Goal: Transaction & Acquisition: Purchase product/service

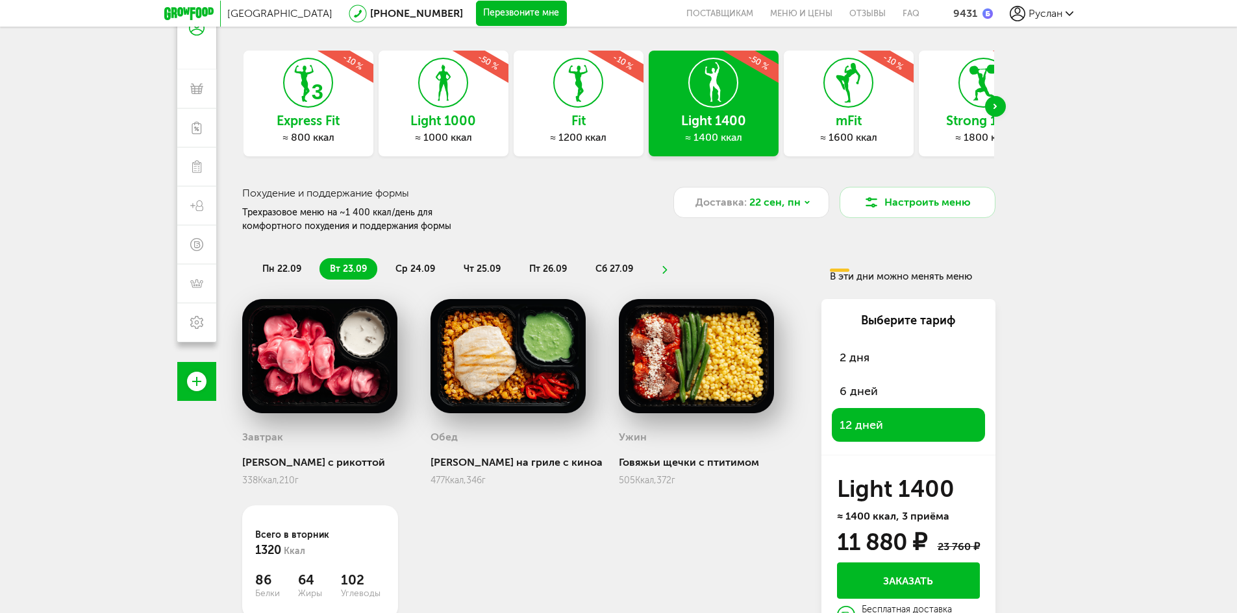
scroll to position [114, 0]
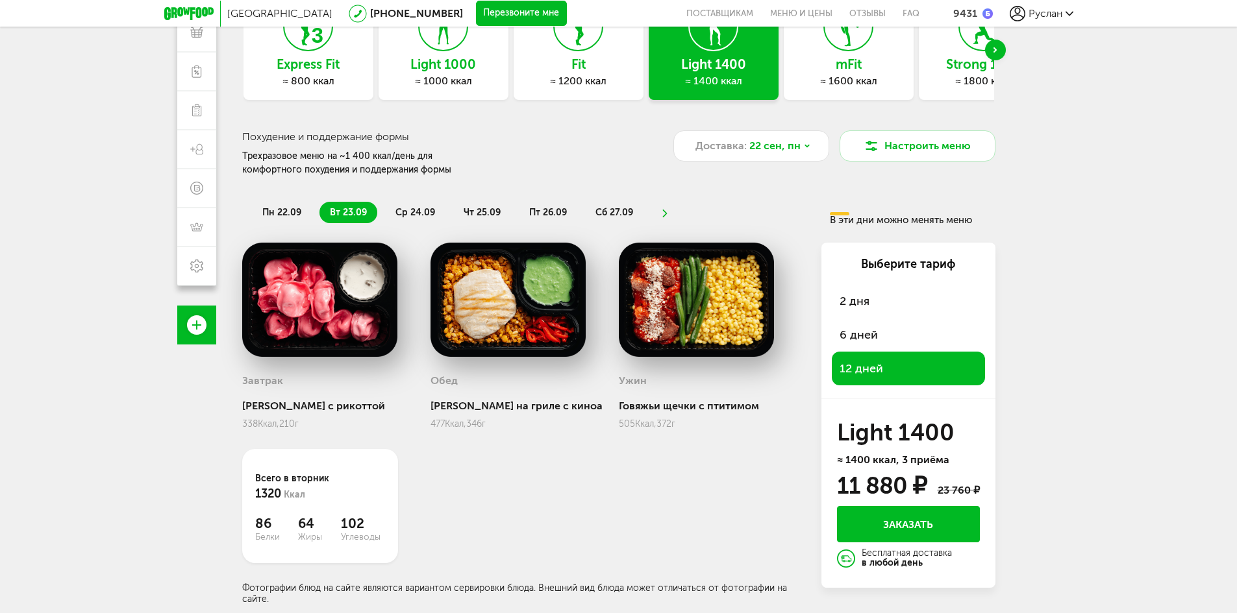
click at [406, 209] on span "ср 24.09" at bounding box center [415, 212] width 40 height 11
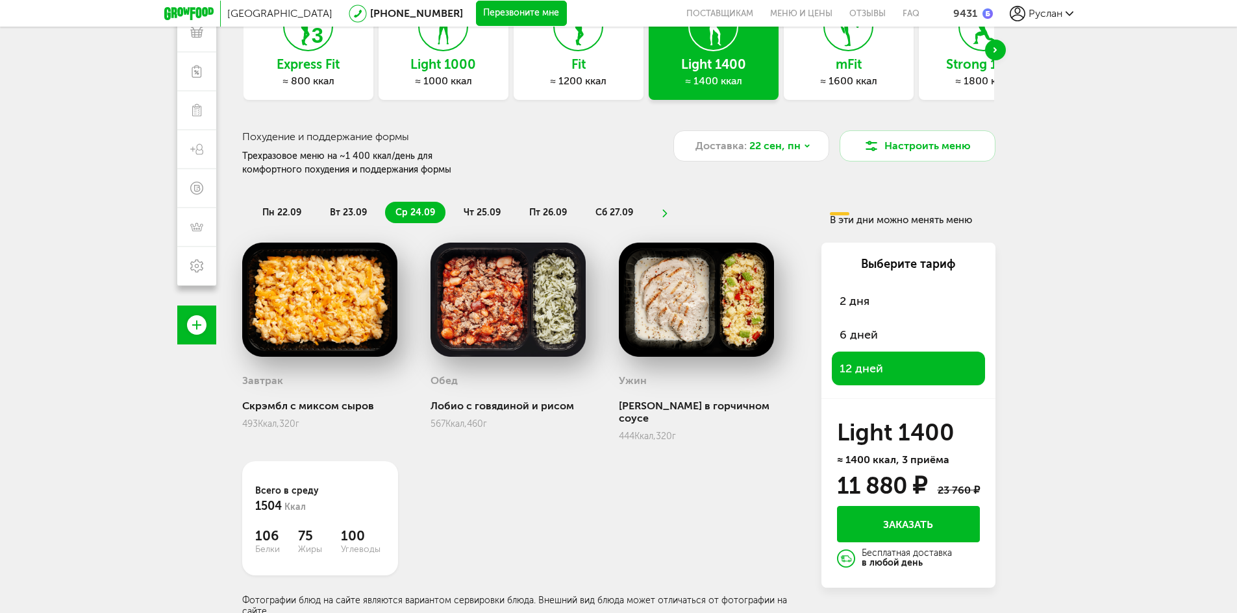
click at [482, 212] on span "чт 25.09" at bounding box center [482, 212] width 37 height 11
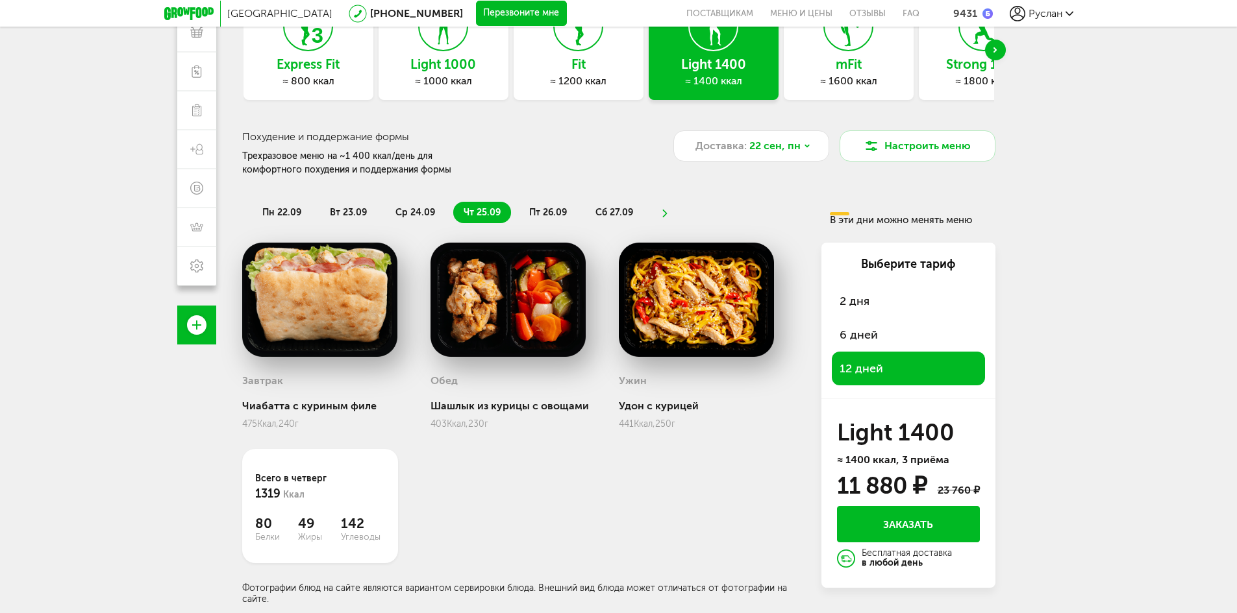
click at [340, 212] on span "вт 23.09" at bounding box center [348, 212] width 37 height 11
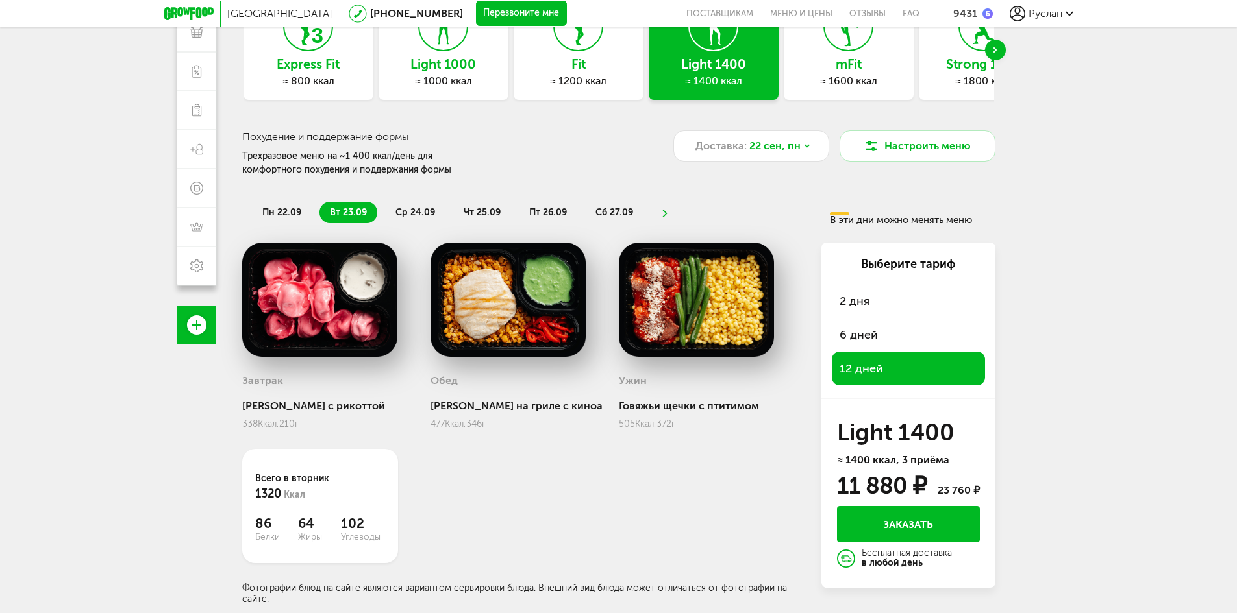
click at [937, 523] on button "Заказать" at bounding box center [908, 524] width 143 height 36
click at [919, 532] on button "Заказать" at bounding box center [908, 524] width 143 height 36
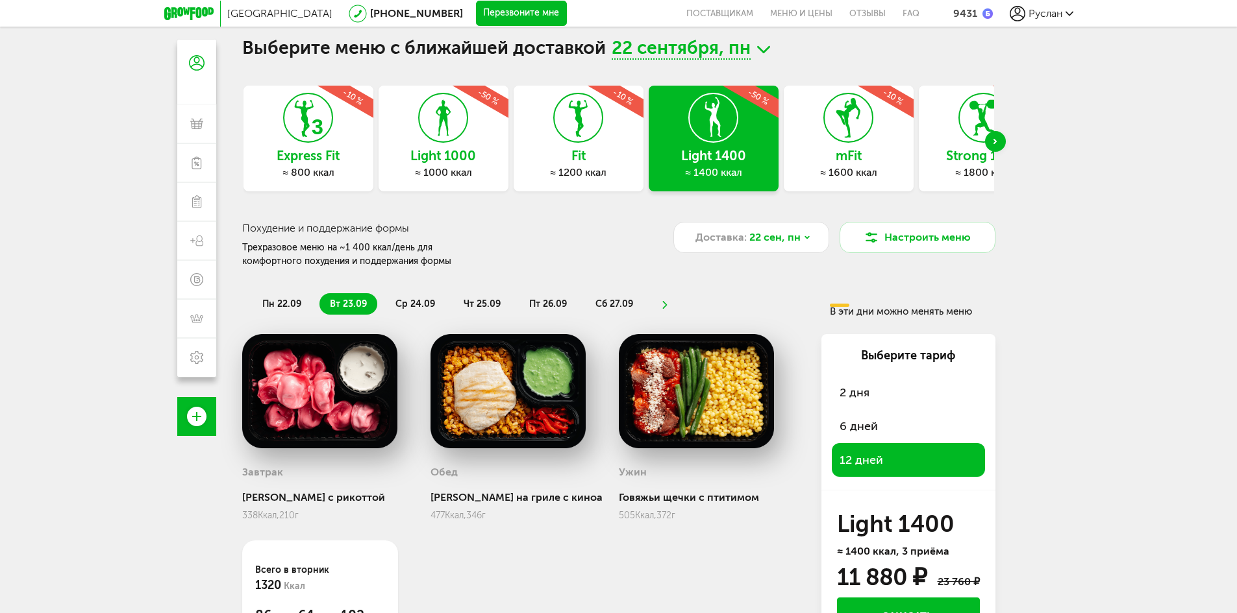
scroll to position [0, 0]
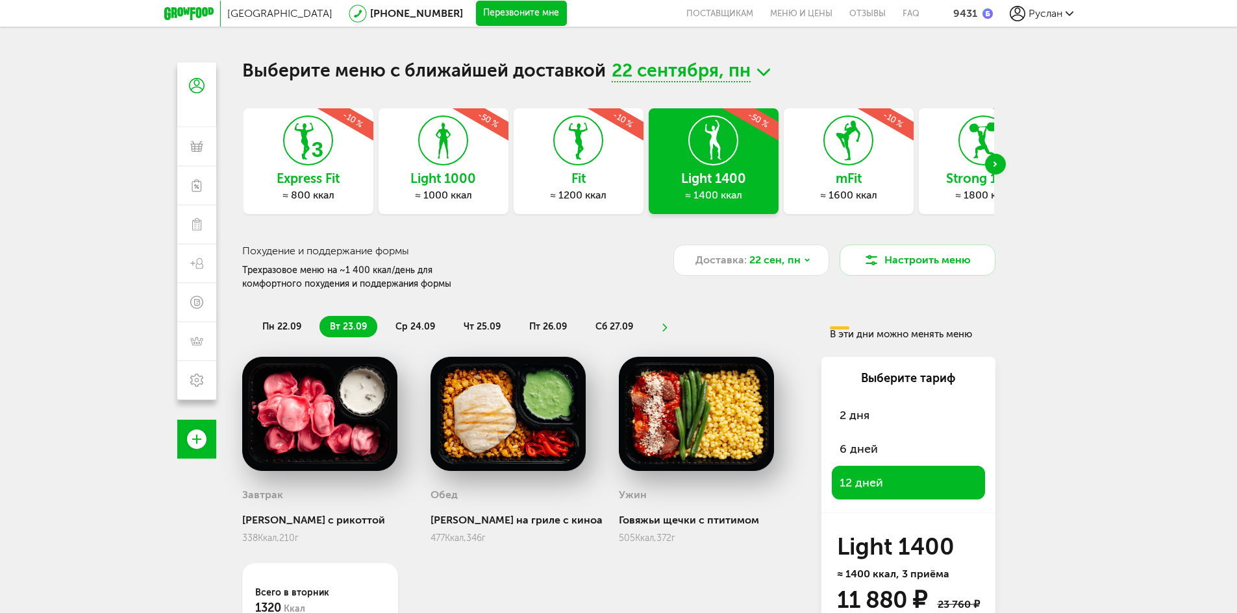
click at [698, 69] on span "22 сентября, пн" at bounding box center [681, 72] width 139 height 20
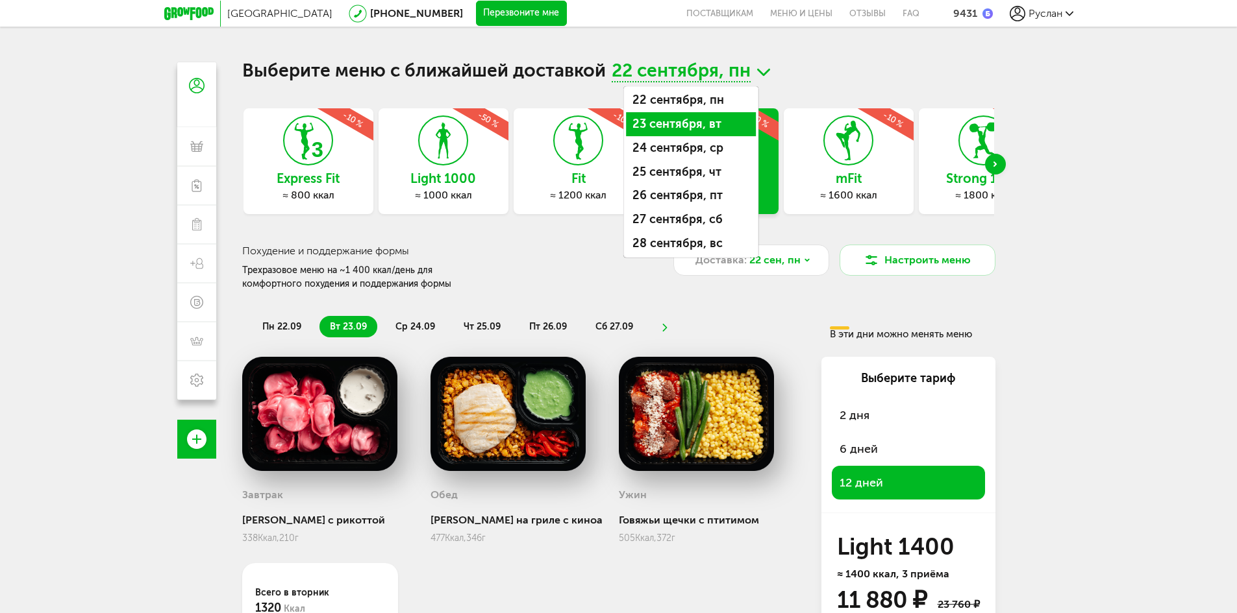
click at [671, 125] on li "23 сентября, вт" at bounding box center [691, 124] width 130 height 24
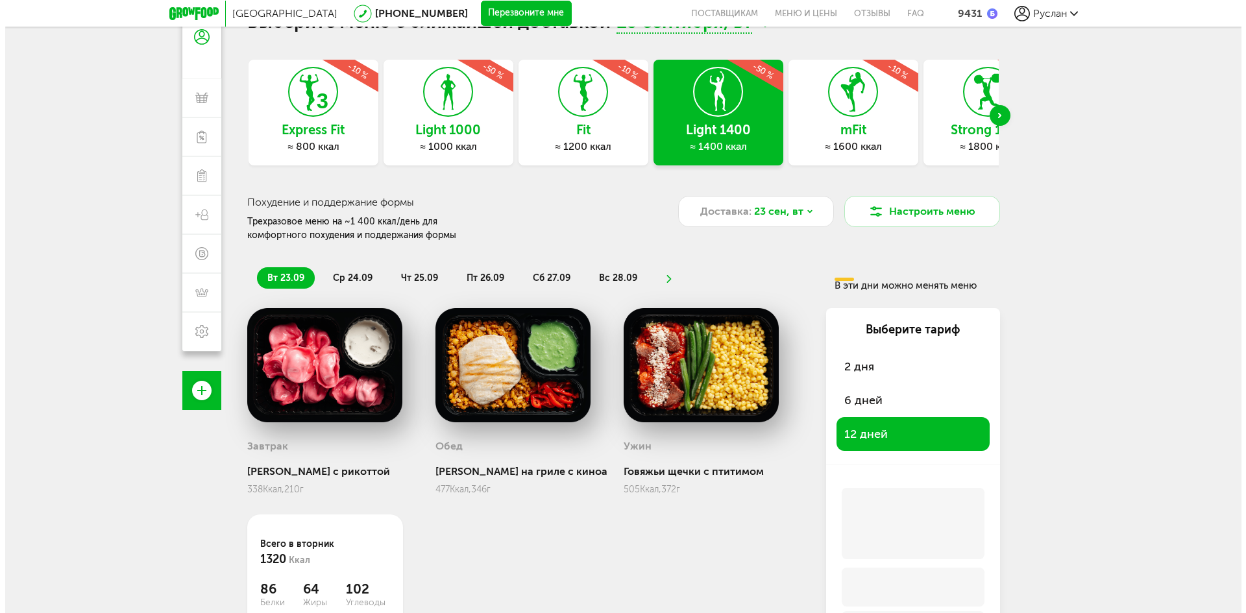
scroll to position [114, 0]
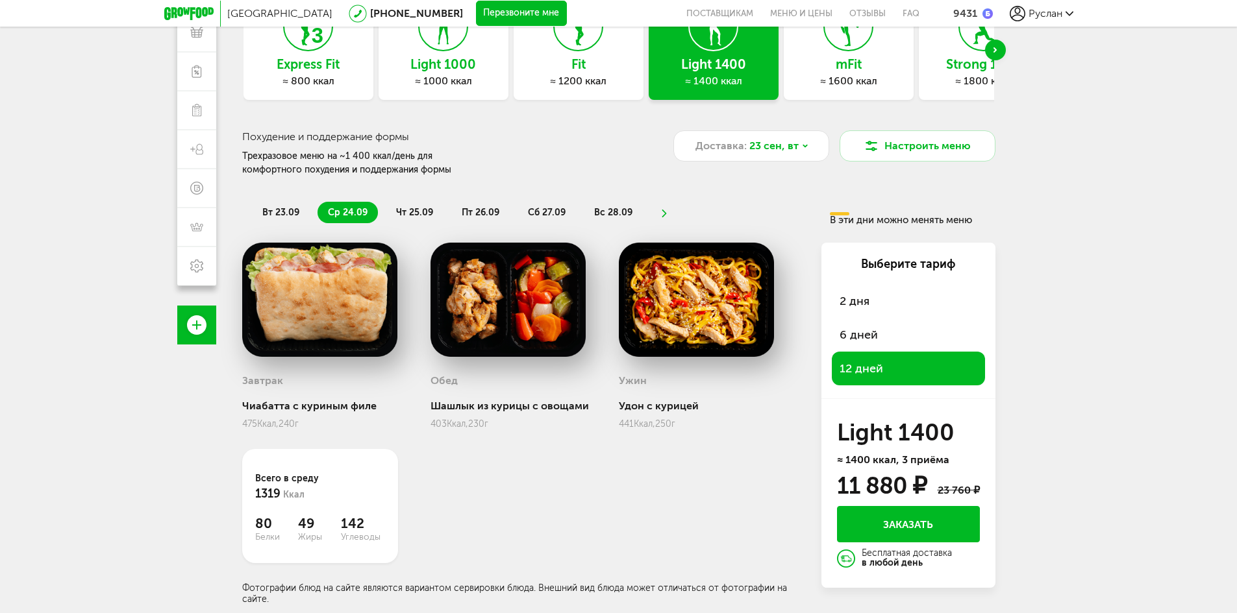
click at [931, 514] on button "Заказать" at bounding box center [908, 524] width 143 height 36
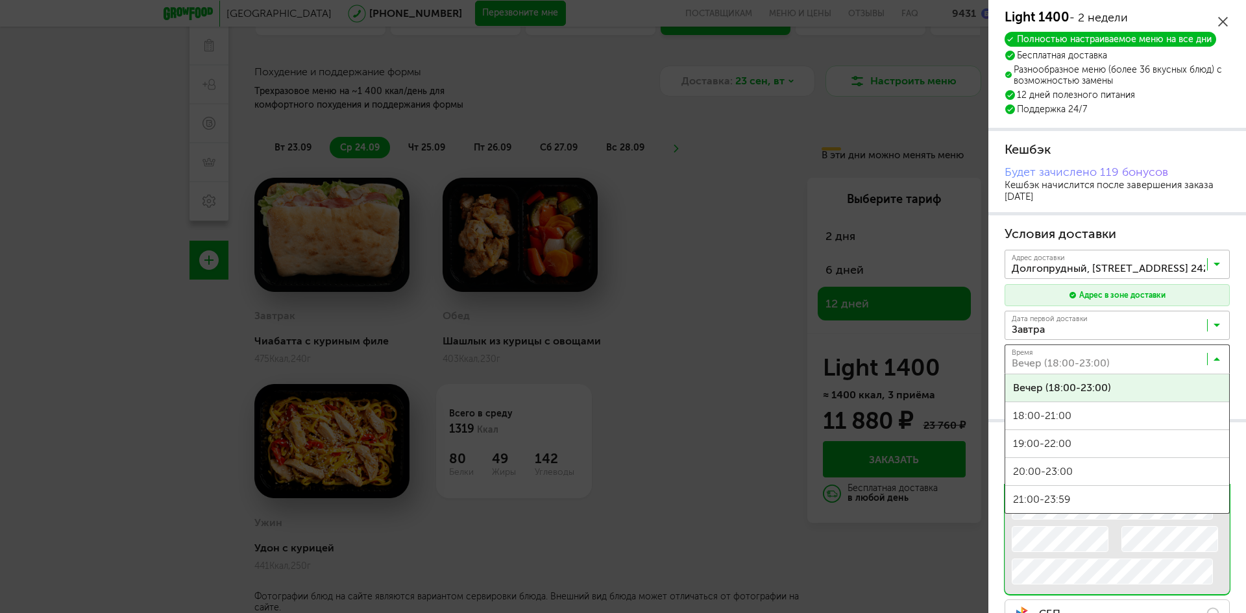
click at [1214, 362] on icon at bounding box center [1217, 362] width 6 height 13
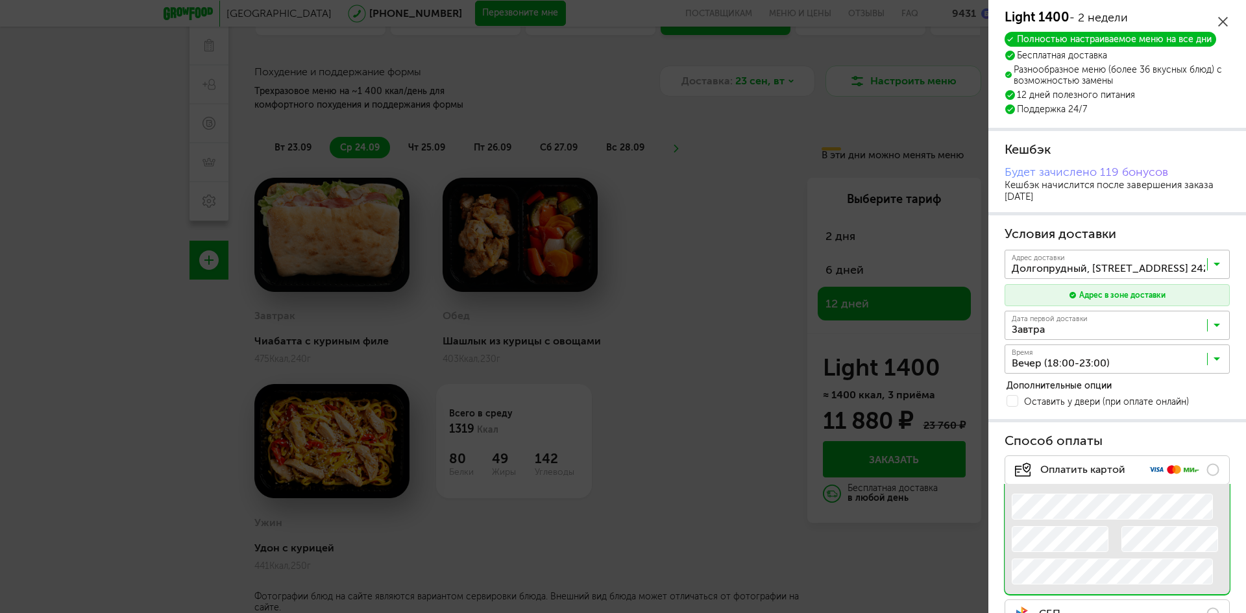
click at [1214, 361] on icon at bounding box center [1217, 362] width 6 height 13
click at [1009, 401] on span at bounding box center [1013, 401] width 12 height 12
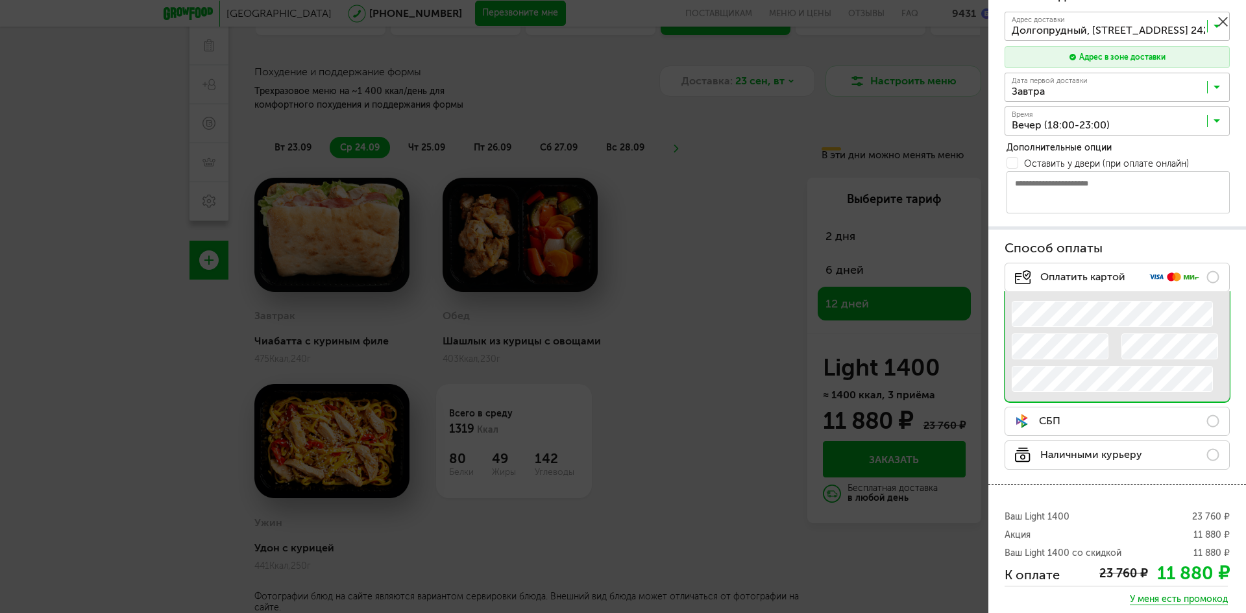
scroll to position [310, 0]
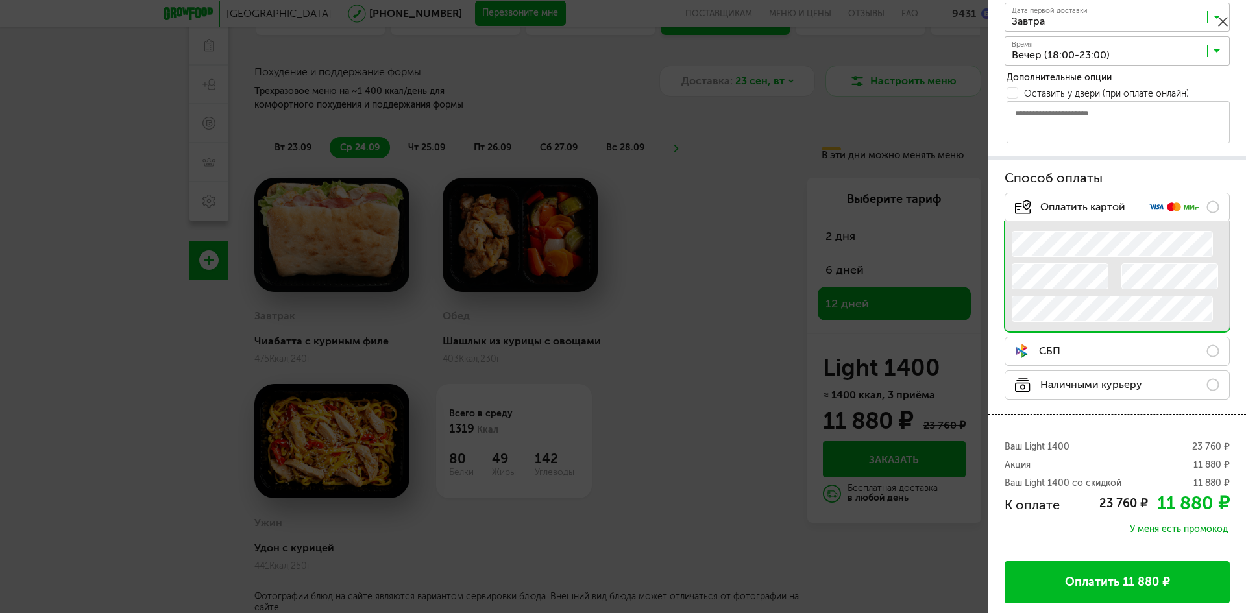
click at [1113, 351] on label "СБП" at bounding box center [1117, 351] width 225 height 29
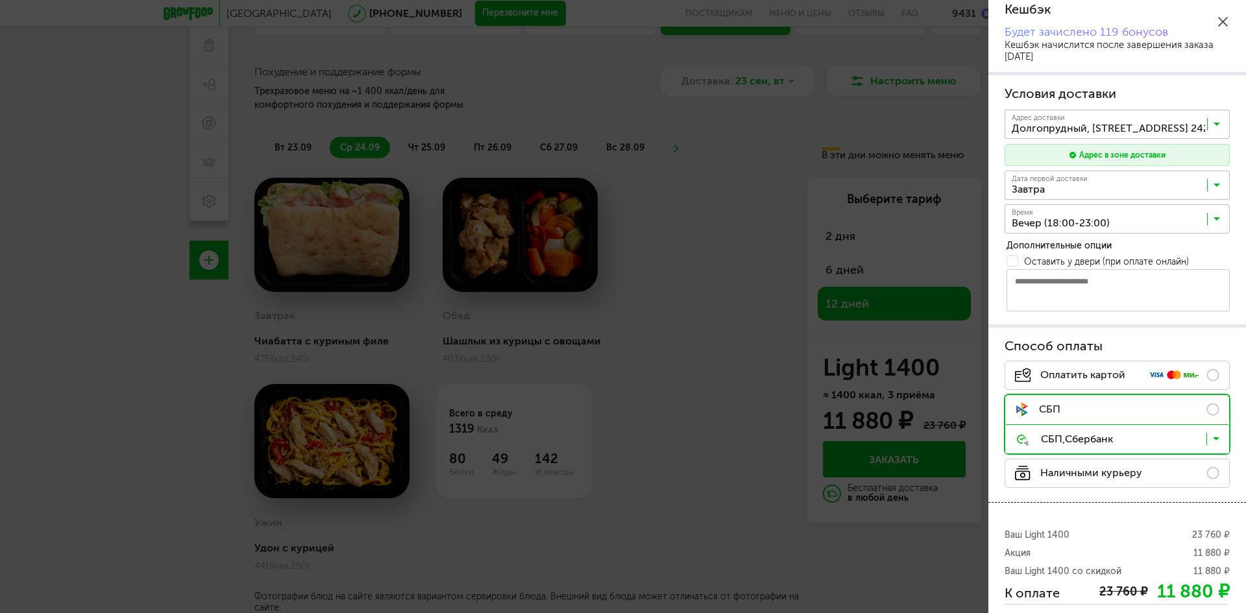
scroll to position [230, 0]
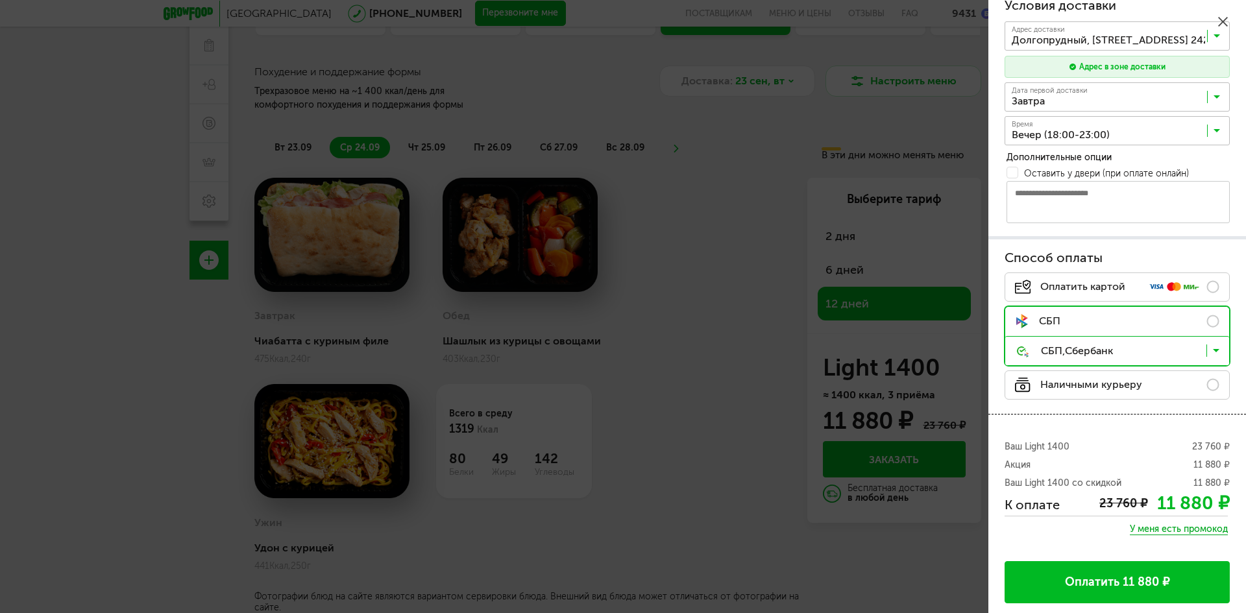
click at [1099, 584] on button "Оплатить 11 880 ₽" at bounding box center [1117, 583] width 225 height 42
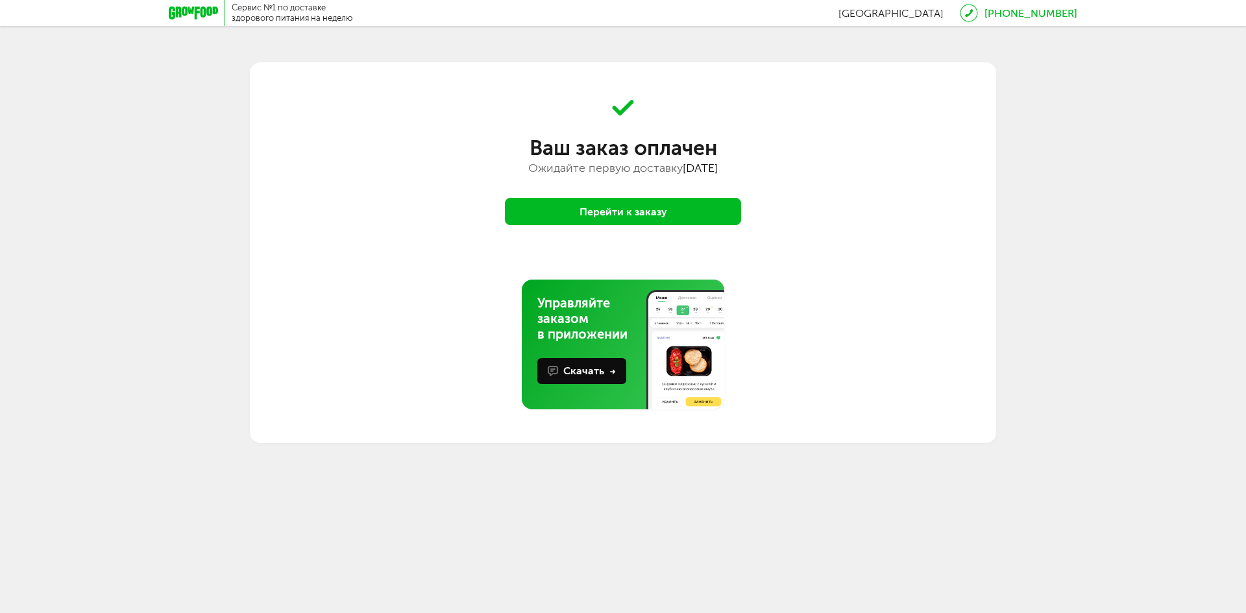
click at [676, 212] on button "Перейти к заказу" at bounding box center [623, 211] width 236 height 27
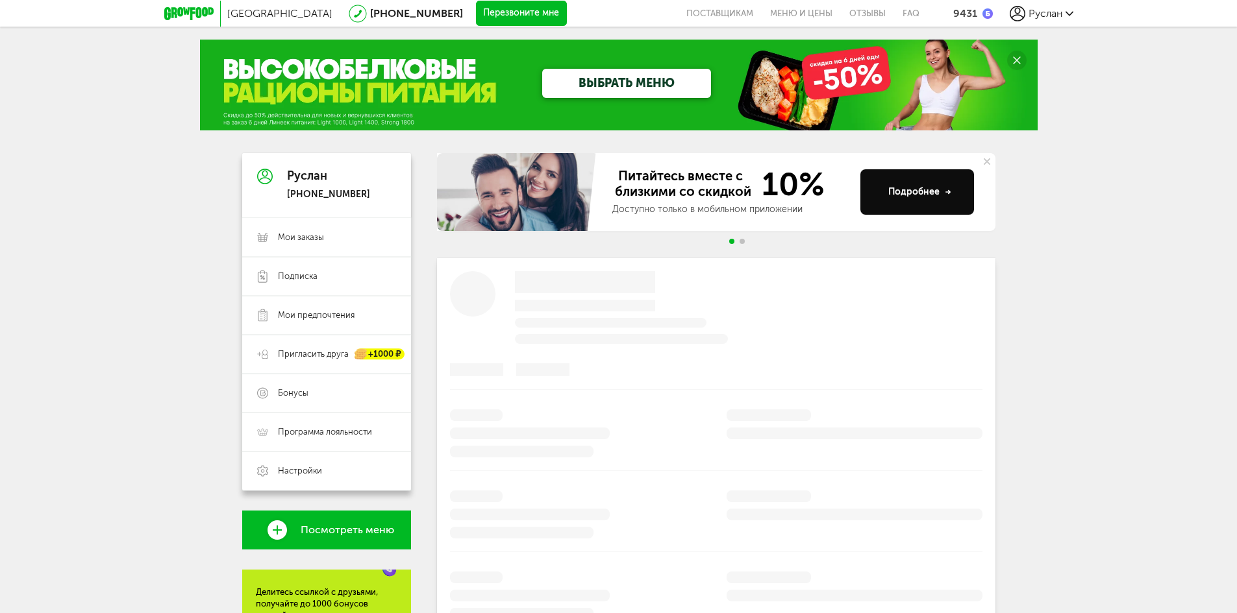
click at [965, 14] on div "9431" at bounding box center [965, 13] width 24 height 12
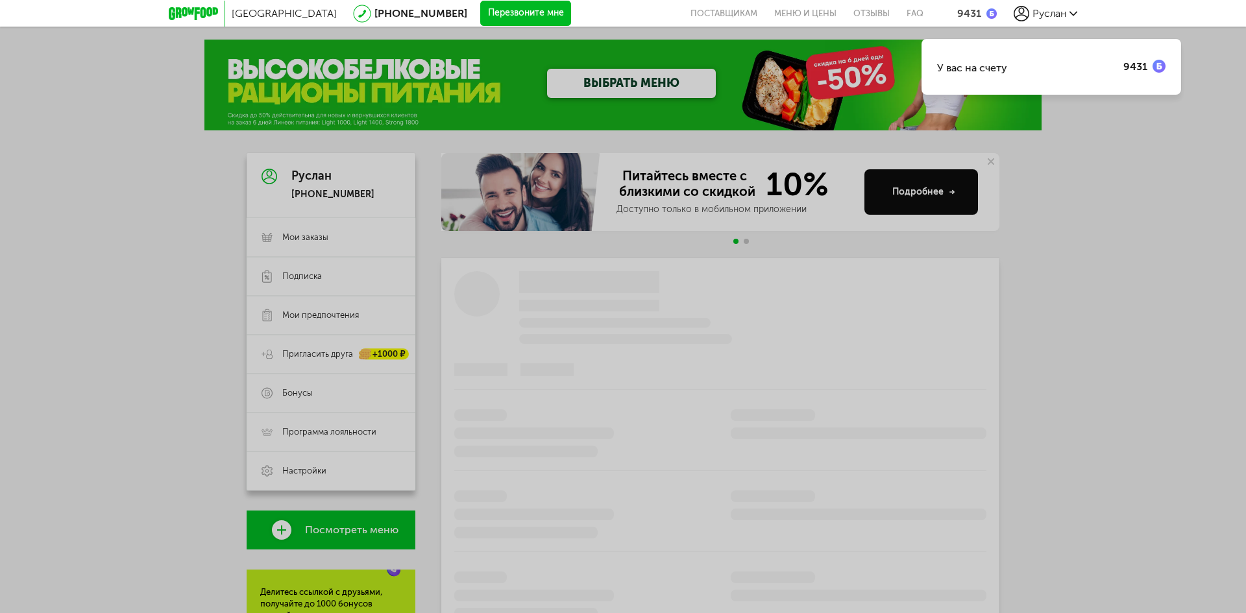
click at [1159, 63] on img at bounding box center [1159, 66] width 13 height 13
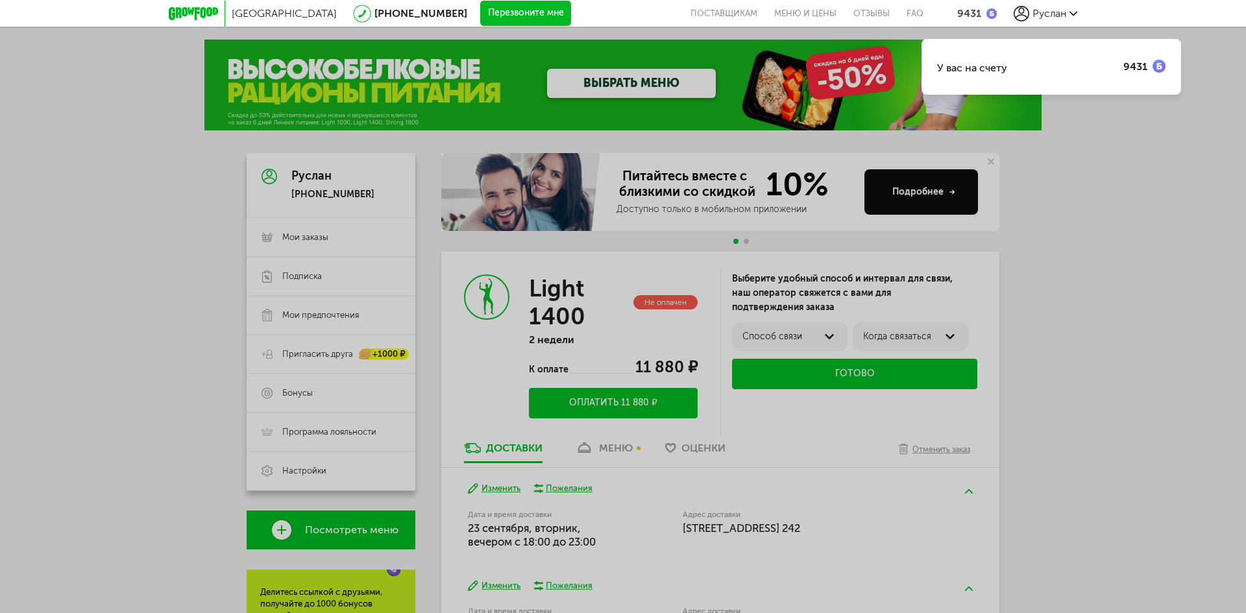
click at [1007, 328] on div "У вас на счету 9431" at bounding box center [623, 306] width 1246 height 613
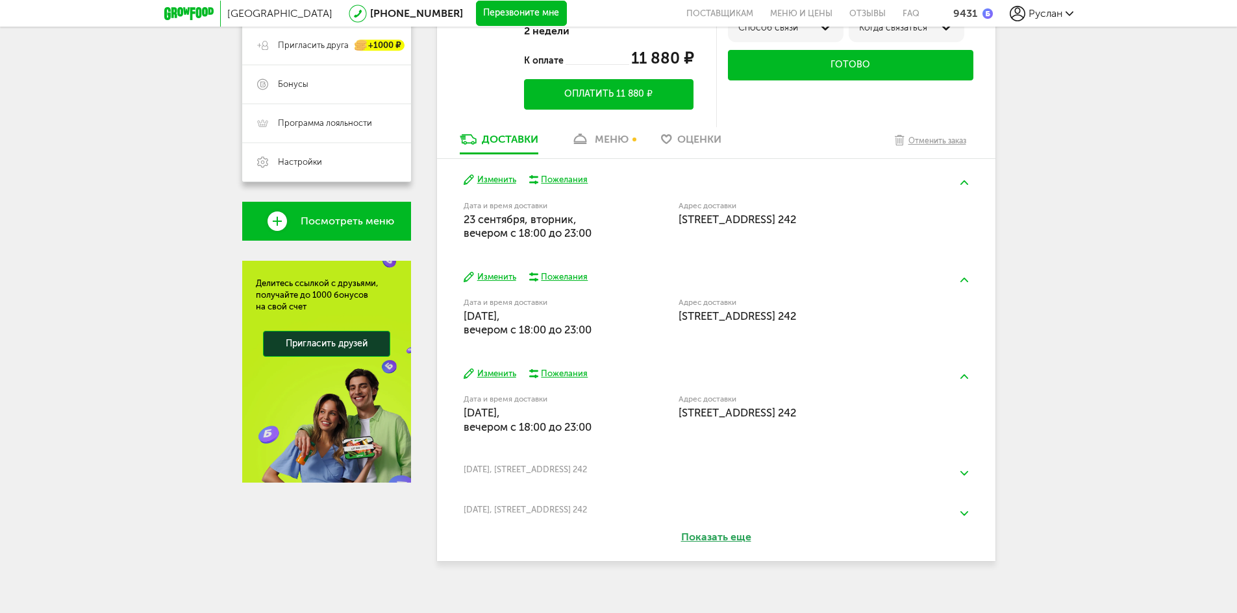
scroll to position [323, 0]
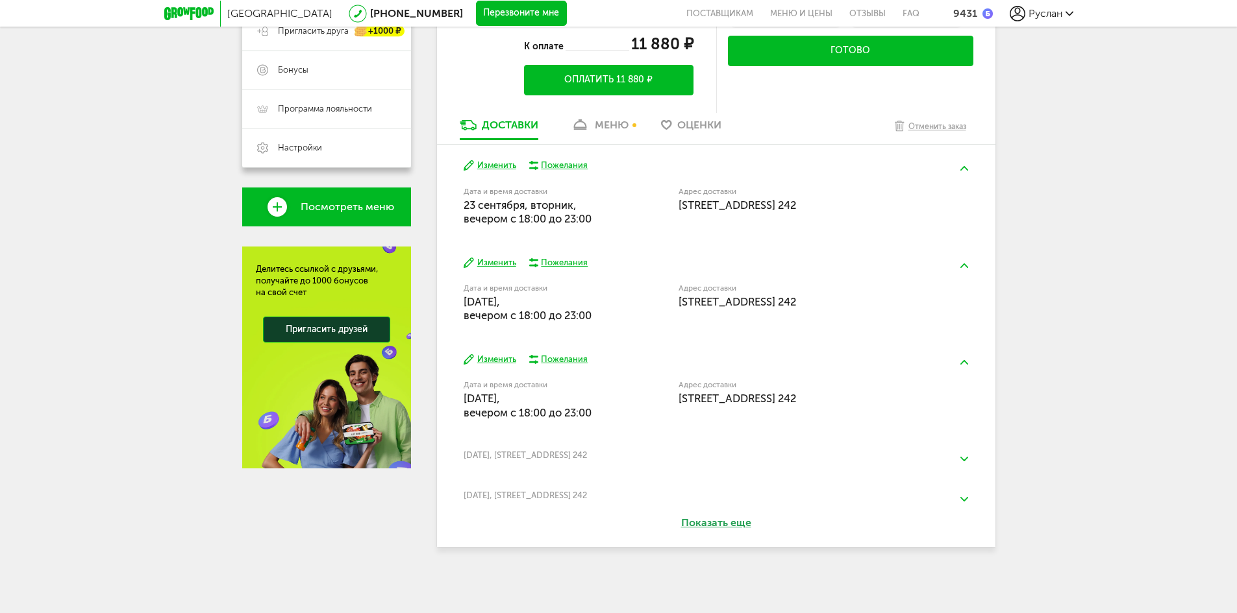
click at [703, 523] on button "Показать еще" at bounding box center [715, 523] width 145 height 15
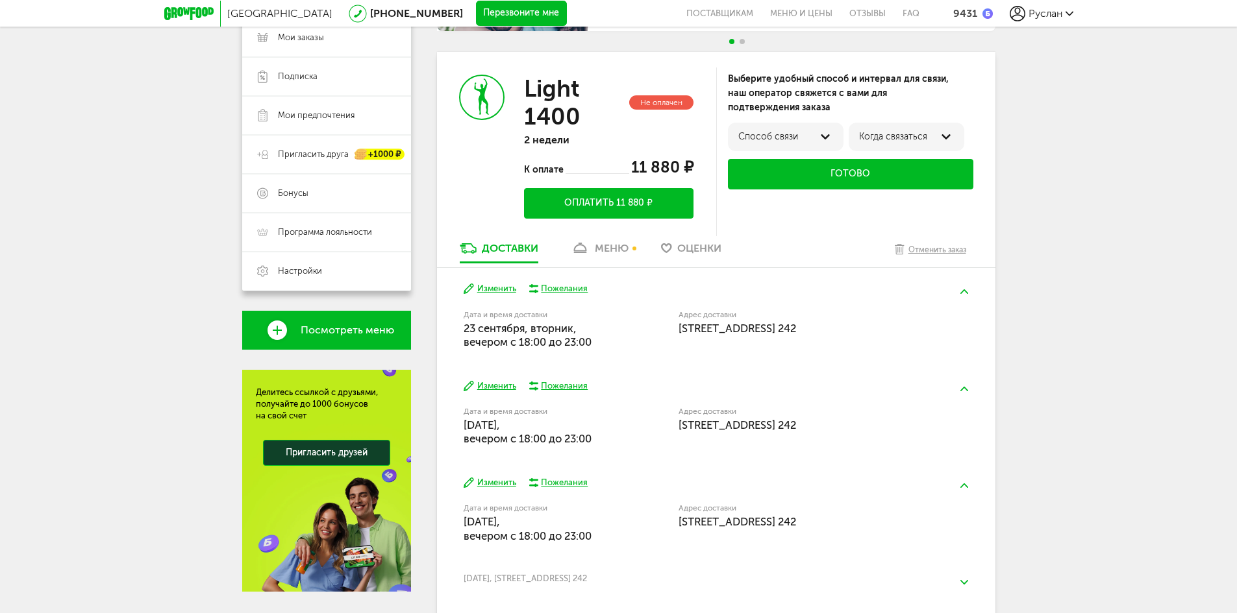
scroll to position [64, 0]
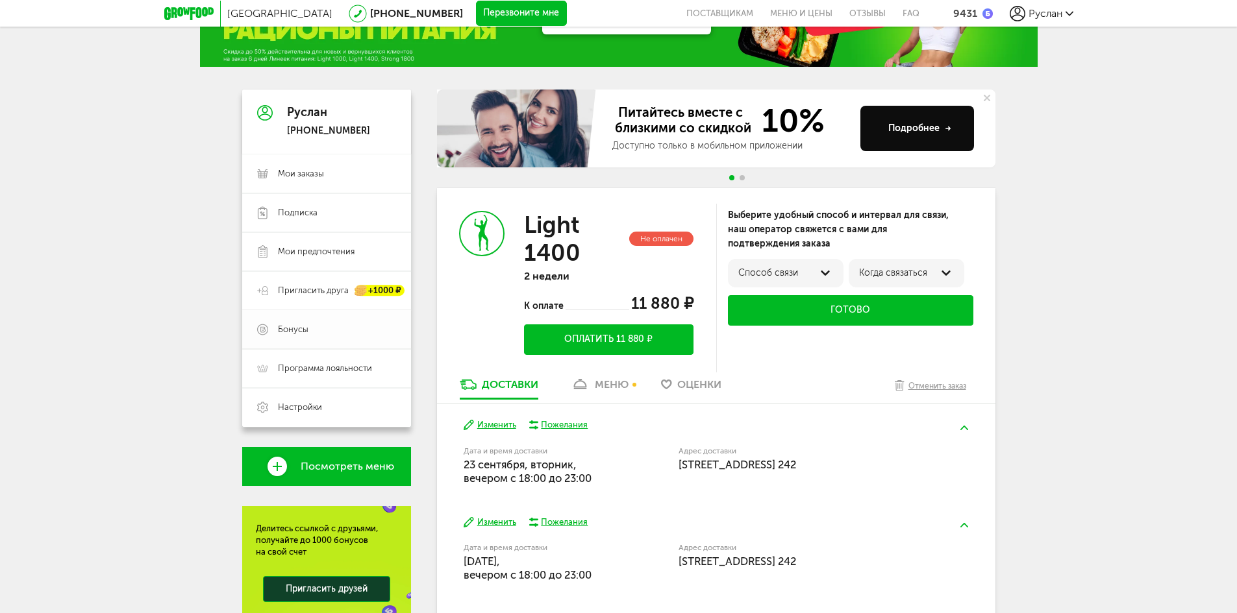
click at [318, 334] on link "Бонусы" at bounding box center [326, 329] width 169 height 39
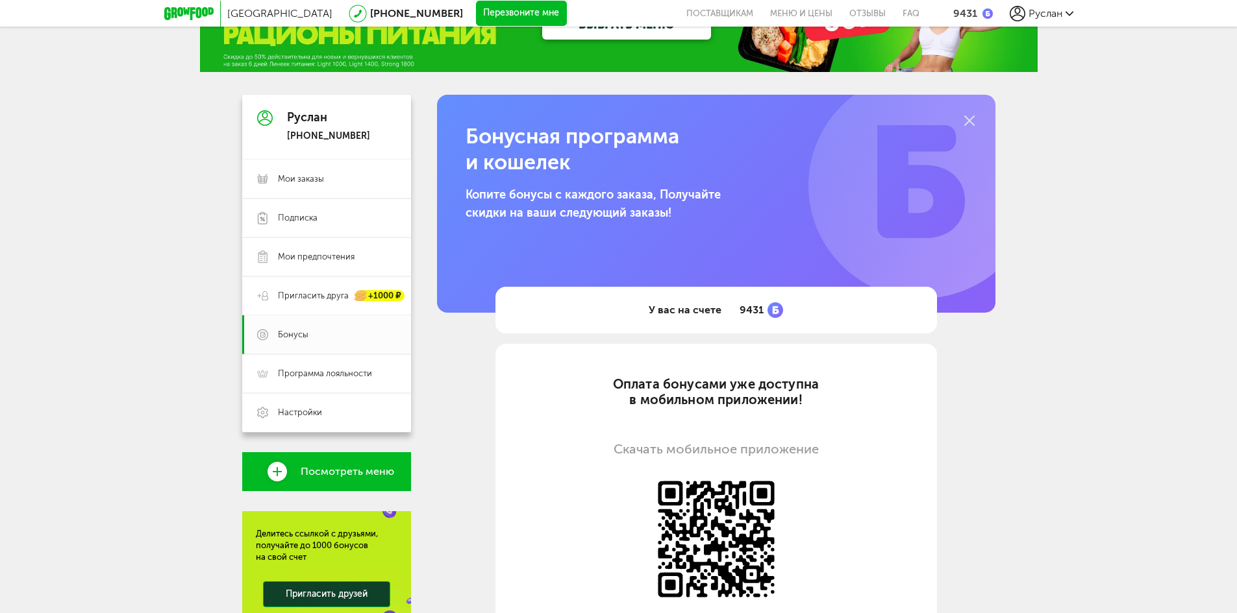
scroll to position [230, 0]
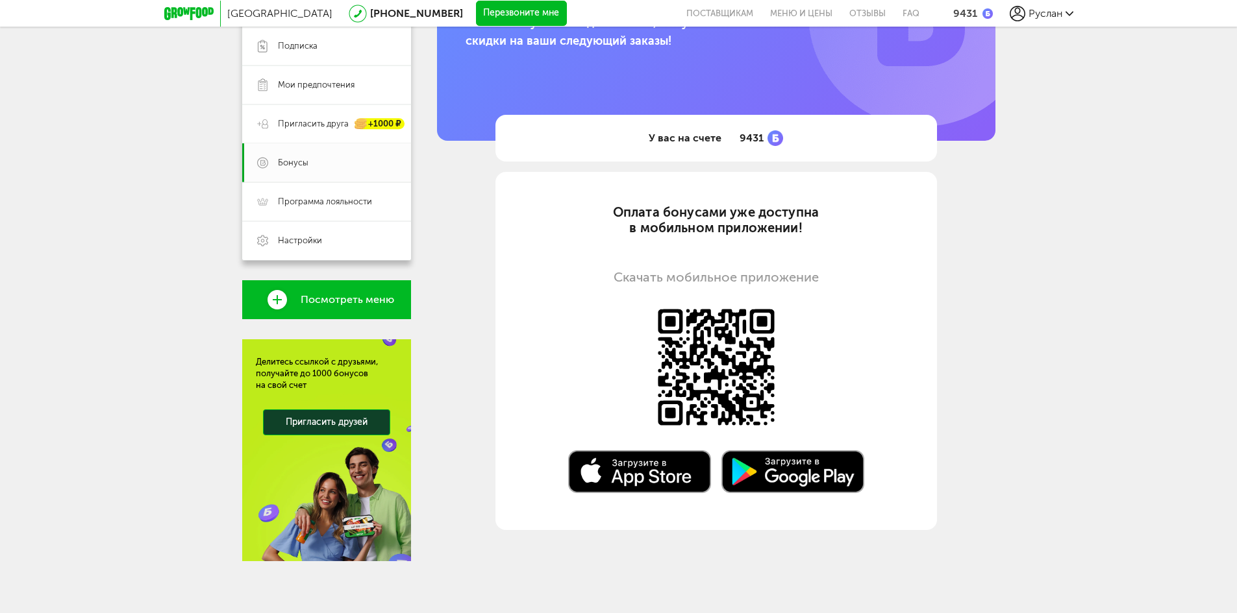
click at [670, 295] on section "Оплата бонусами уже доступна в мобильном приложении! Скачать мобильное приложен…" at bounding box center [715, 351] width 441 height 358
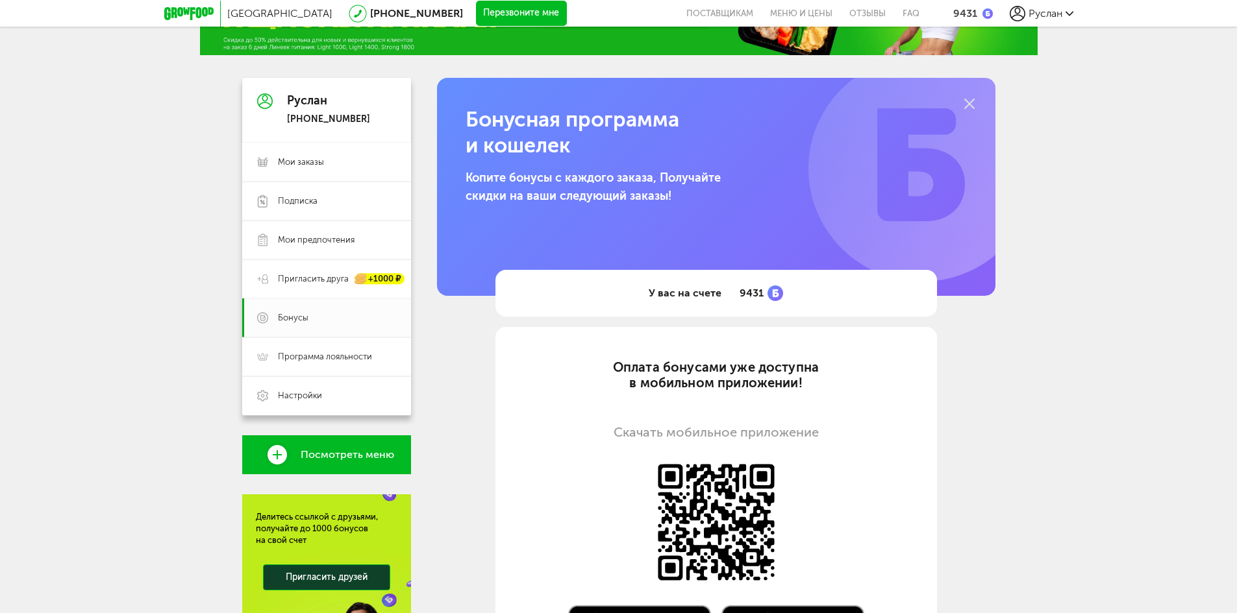
scroll to position [0, 0]
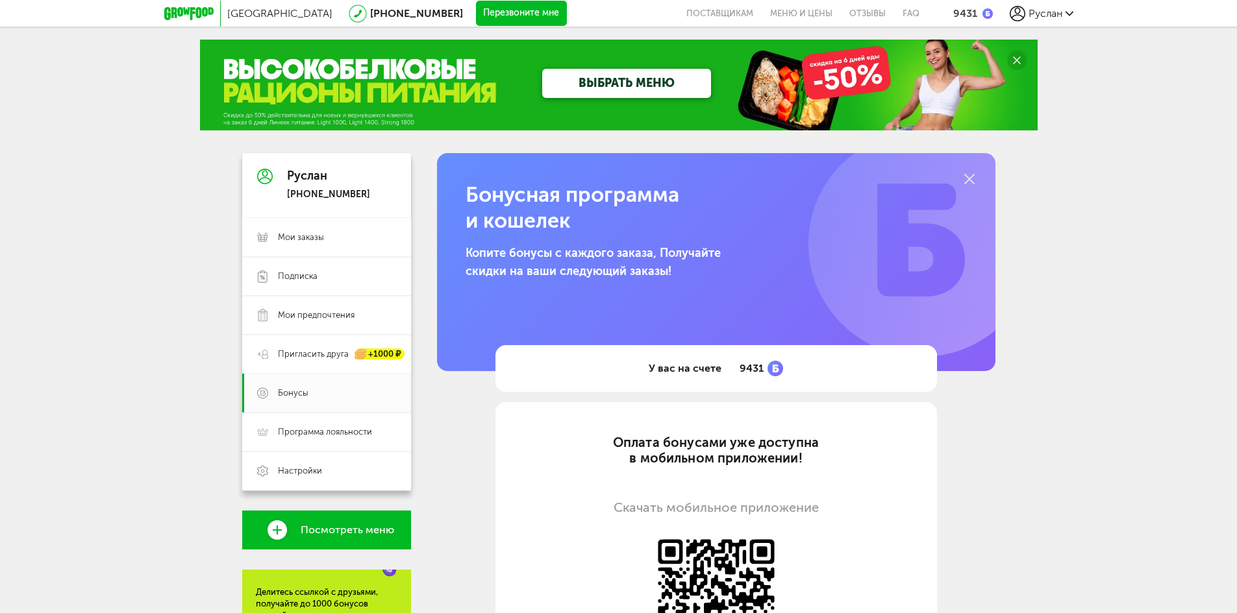
click at [1051, 18] on span "Руслан" at bounding box center [1045, 13] width 34 height 12
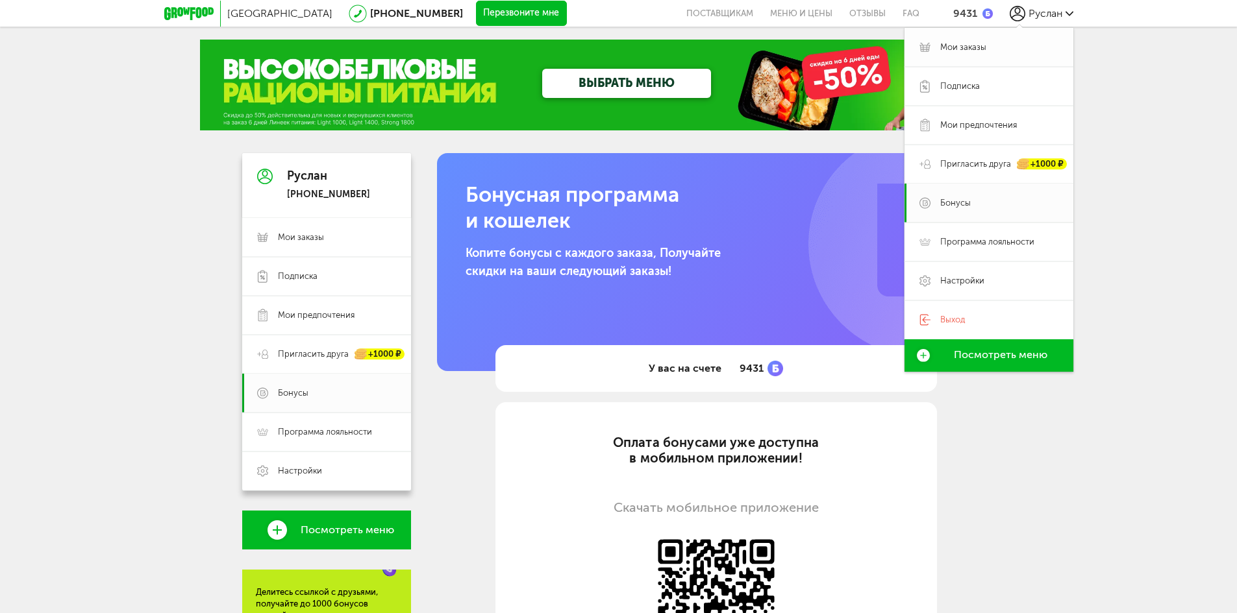
click at [966, 51] on span "Мои заказы" at bounding box center [963, 48] width 46 height 12
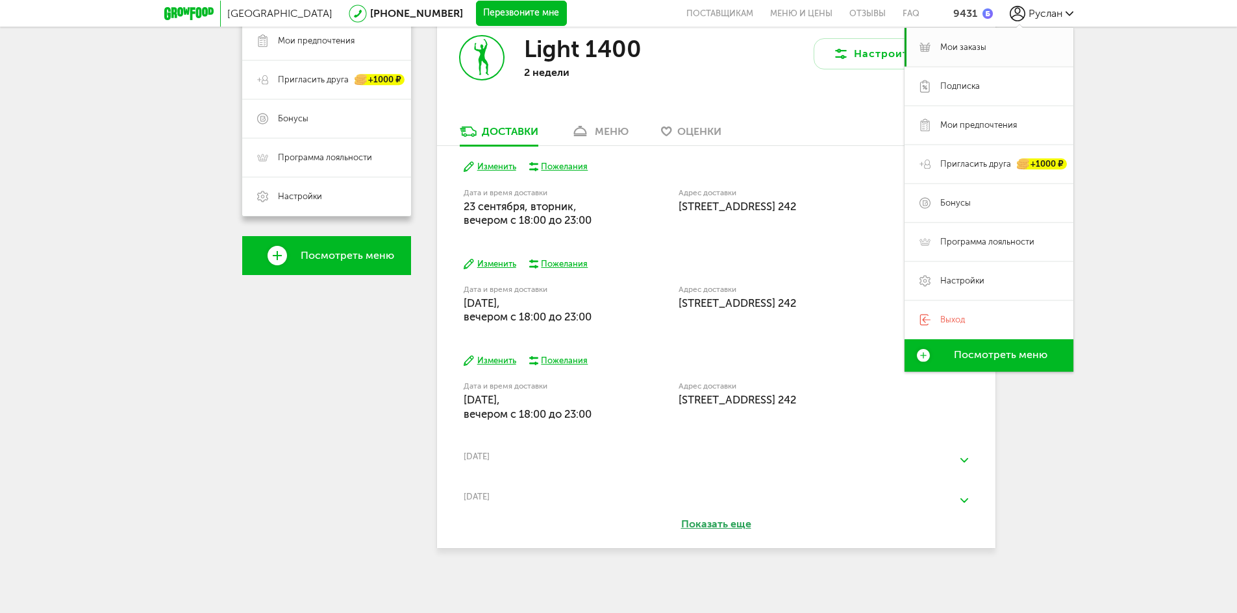
scroll to position [276, 0]
click at [606, 129] on div "меню" at bounding box center [612, 130] width 34 height 12
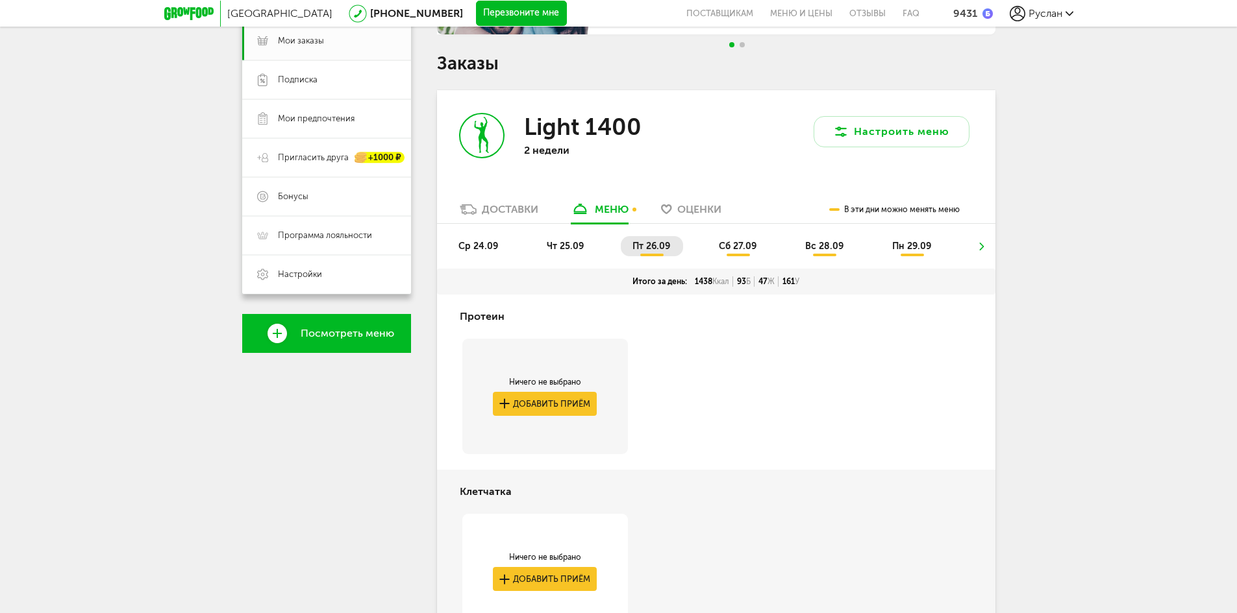
scroll to position [260, 0]
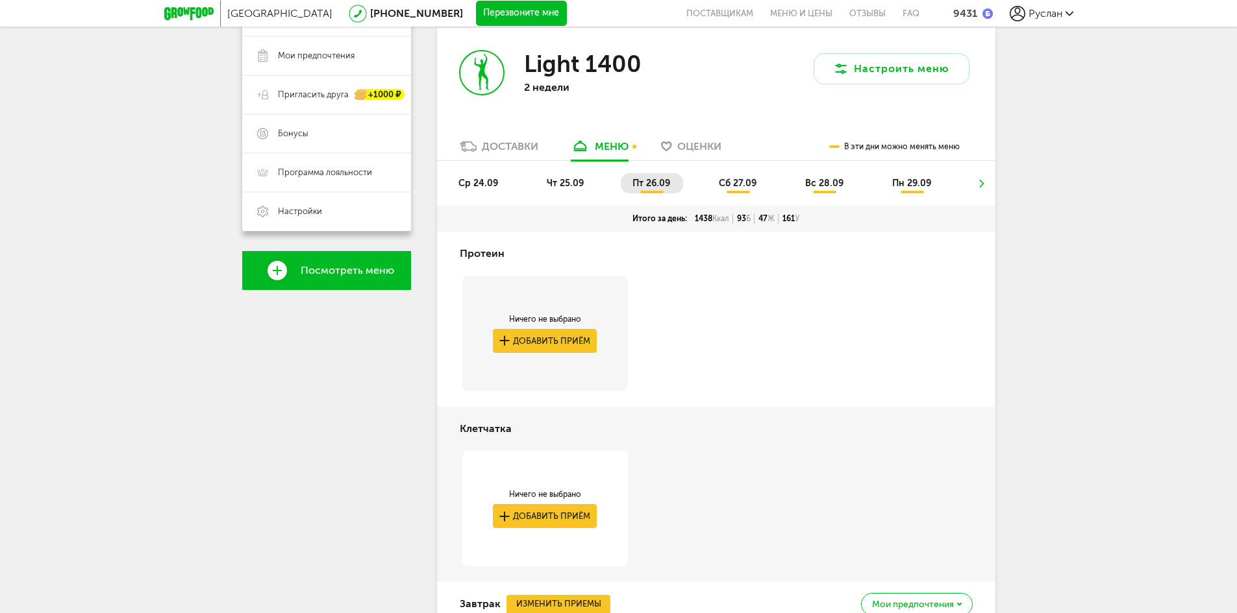
click at [491, 178] on span "ср 24.09" at bounding box center [478, 183] width 40 height 11
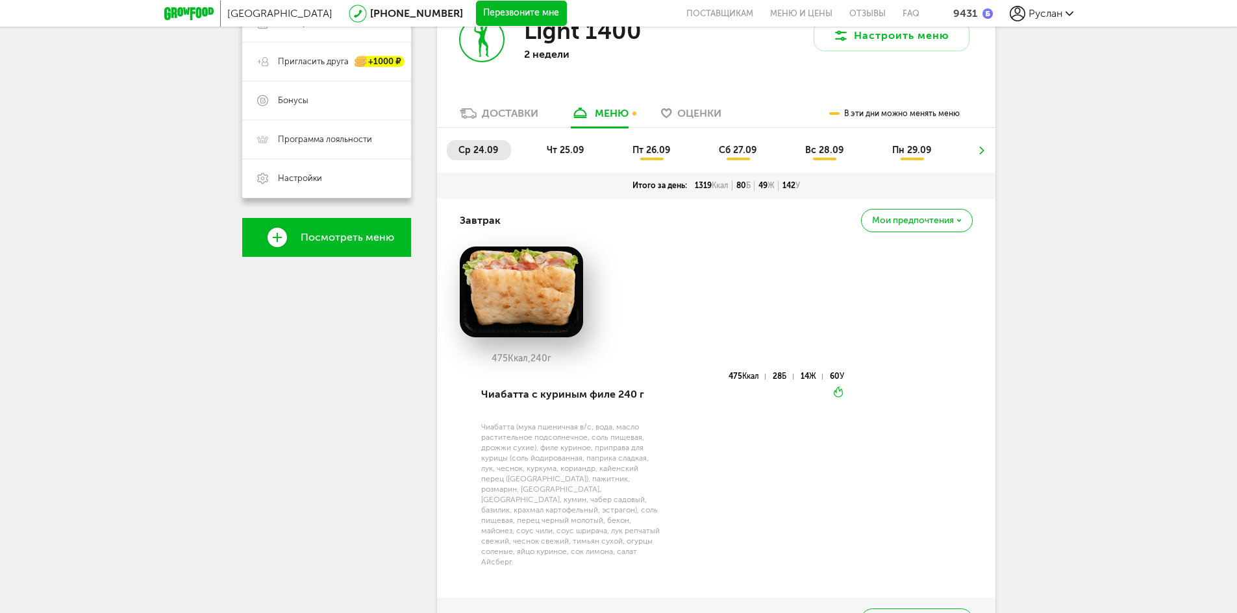
scroll to position [292, 0]
click at [561, 159] on li "чт 25.09" at bounding box center [566, 151] width 62 height 20
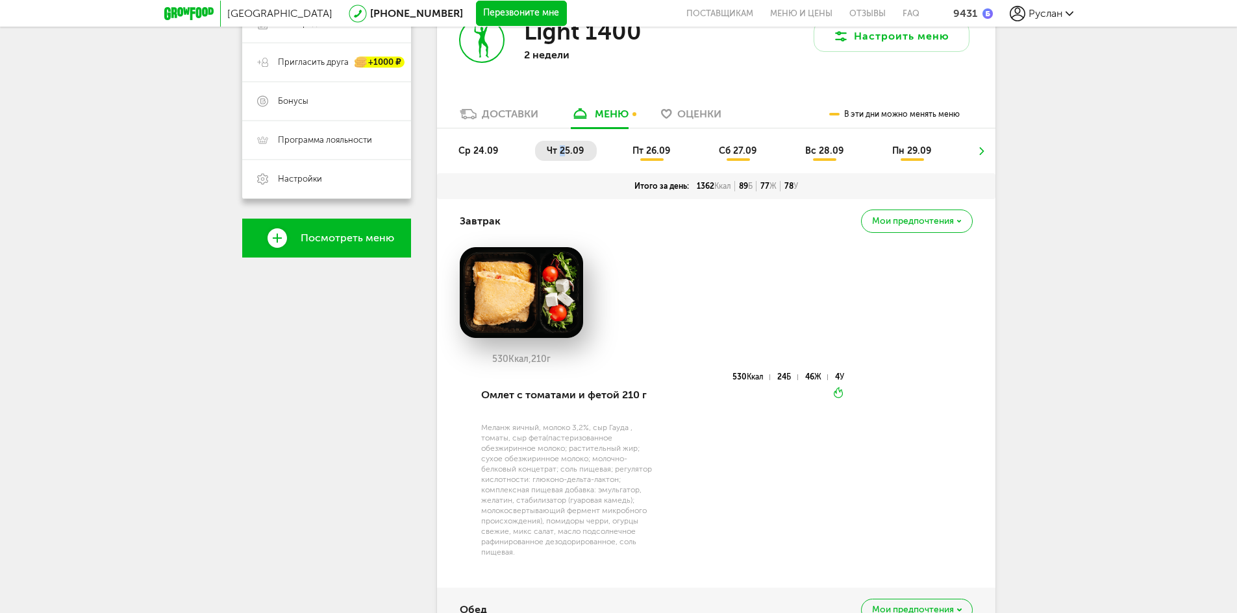
click at [564, 143] on li "чт 25.09" at bounding box center [566, 151] width 62 height 20
click at [477, 153] on span "ср 24.09" at bounding box center [478, 150] width 40 height 11
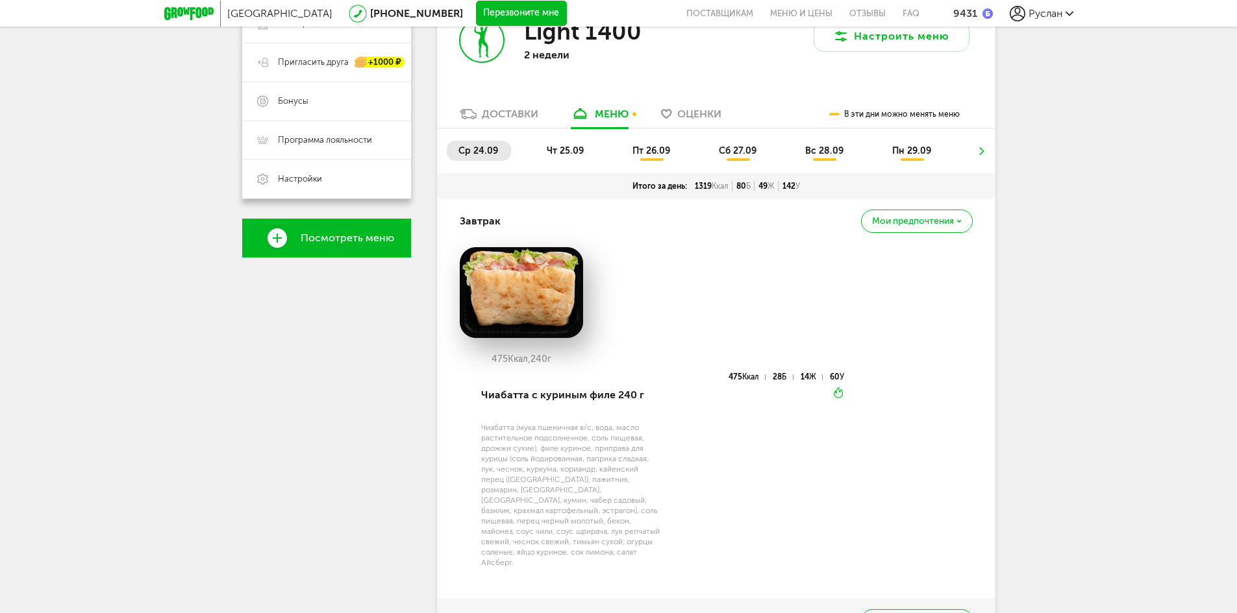
click at [575, 155] on span "чт 25.09" at bounding box center [565, 150] width 37 height 11
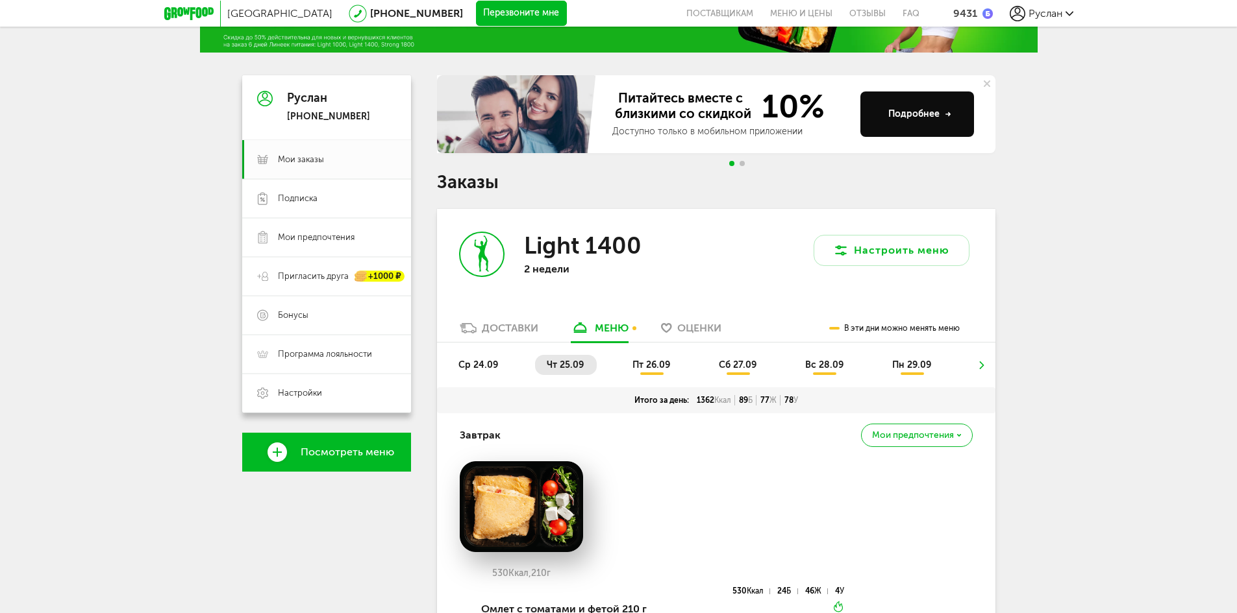
scroll to position [0, 0]
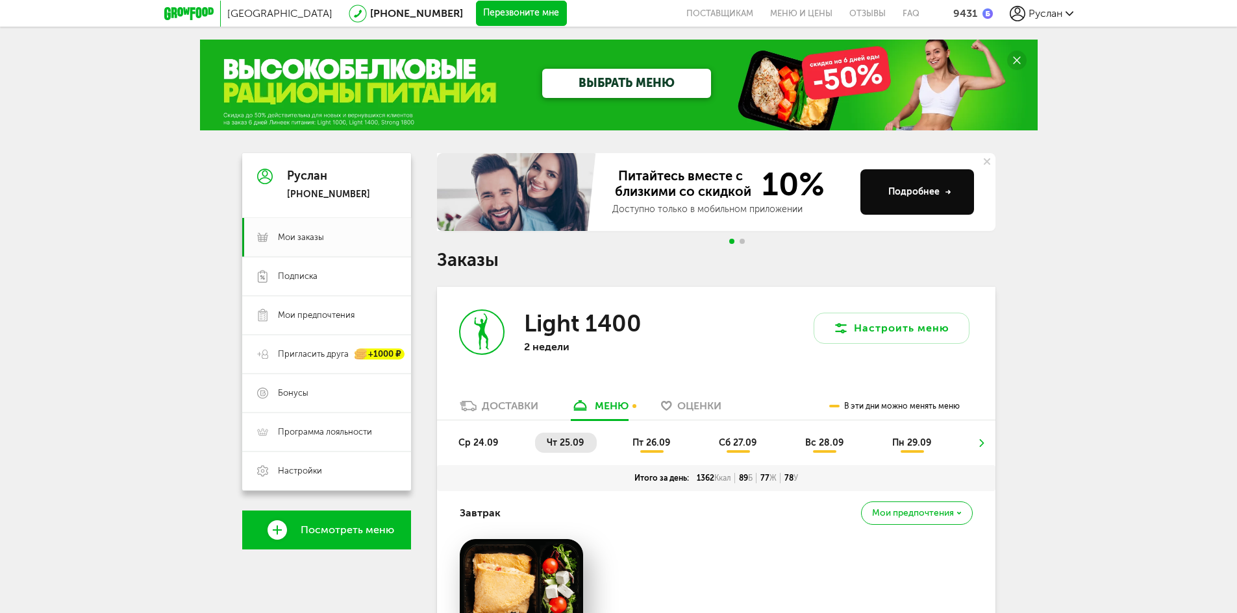
click at [653, 438] on span "пт 26.09" at bounding box center [651, 443] width 38 height 11
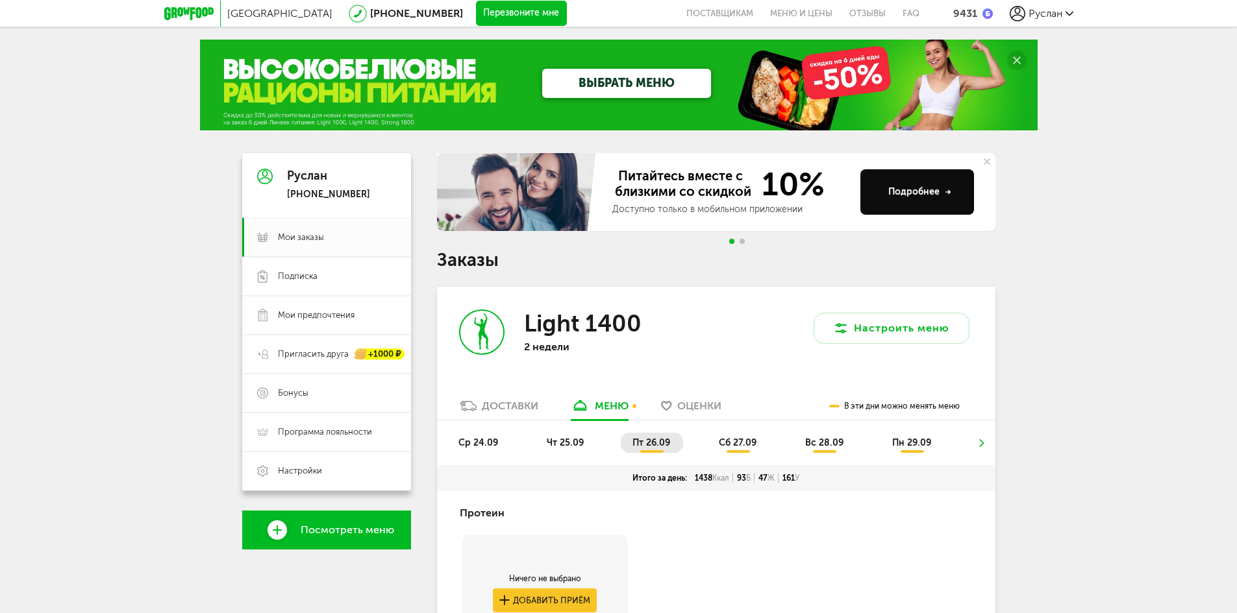
click at [309, 188] on div "Руслан +7 (903) 770-30-08" at bounding box center [328, 185] width 83 height 31
click at [285, 179] on div "Руслан +7 (903) 770-30-08" at bounding box center [326, 185] width 169 height 65
click at [284, 170] on div "Руслан +7 (903) 770-30-08" at bounding box center [326, 185] width 169 height 65
click at [273, 175] on div "Руслан +7 (903) 770-30-08" at bounding box center [326, 185] width 169 height 65
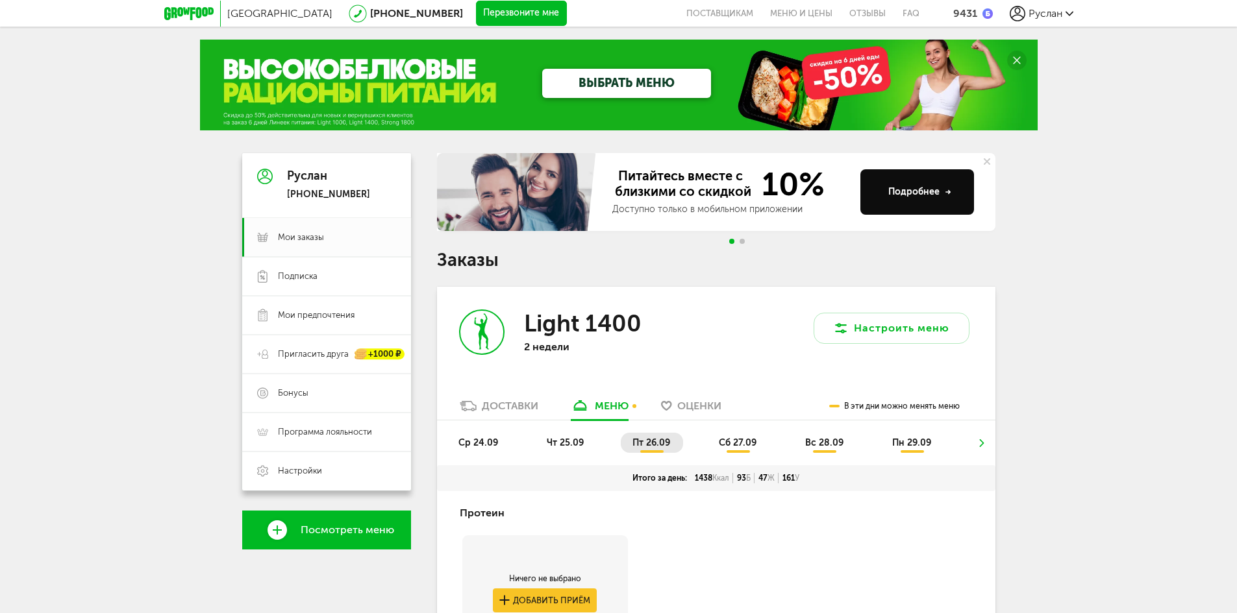
click at [266, 175] on icon at bounding box center [265, 176] width 16 height 97
click at [181, 21] on div at bounding box center [192, 14] width 56 height 26
click at [191, 13] on icon at bounding box center [188, 13] width 49 height 13
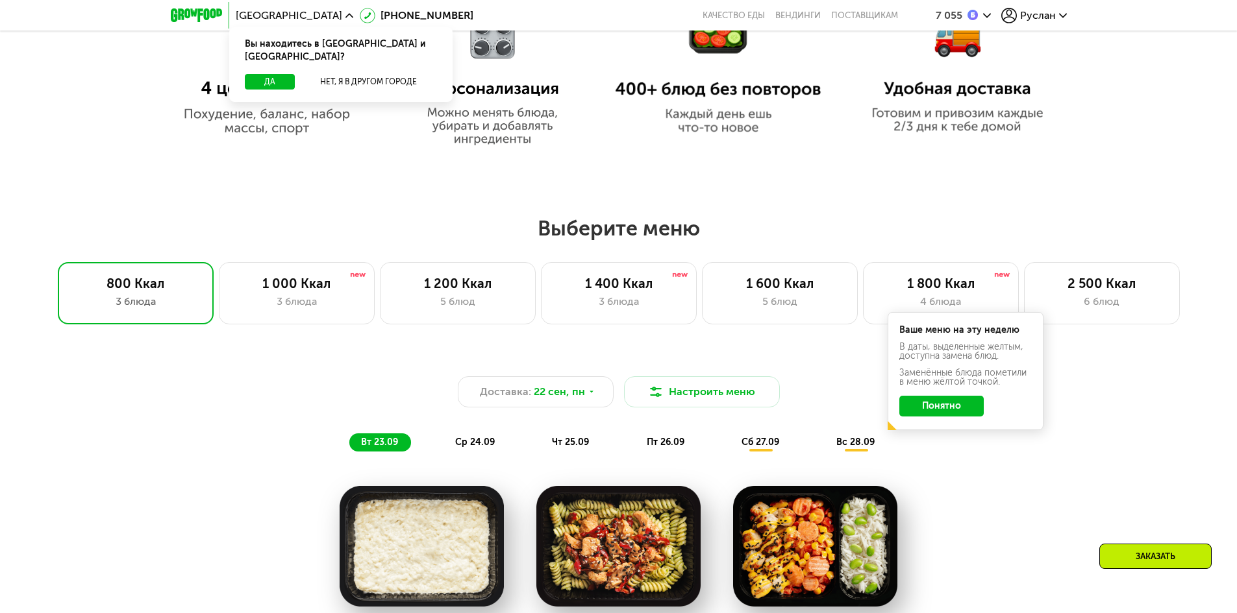
scroll to position [909, 0]
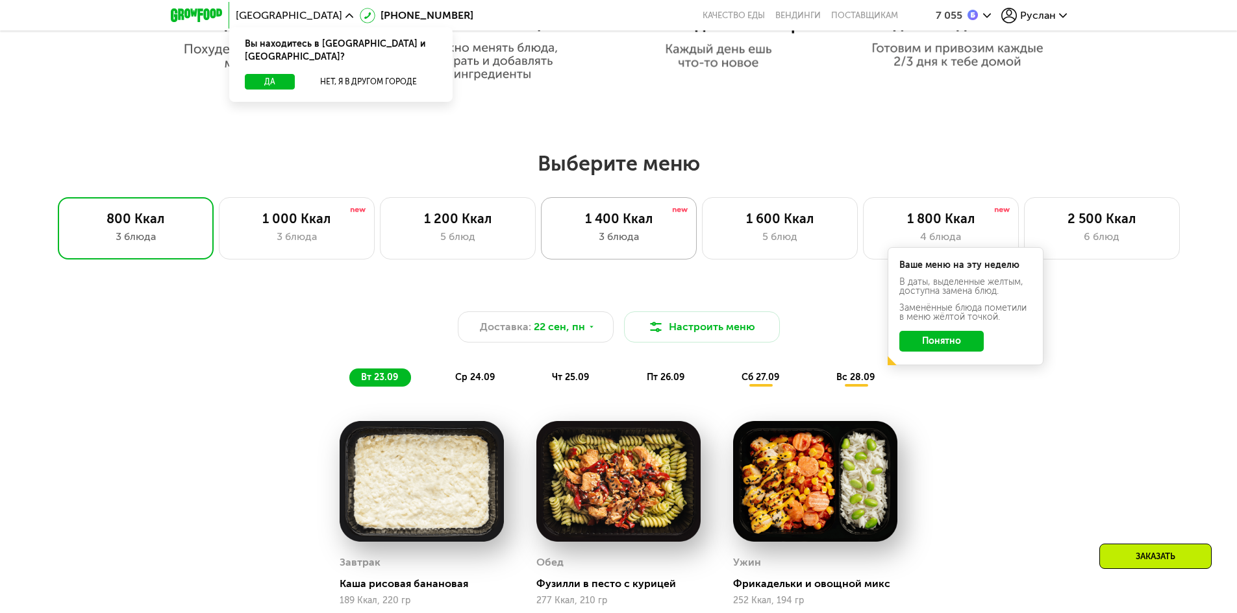
click at [625, 243] on div "3 блюда" at bounding box center [618, 237] width 129 height 16
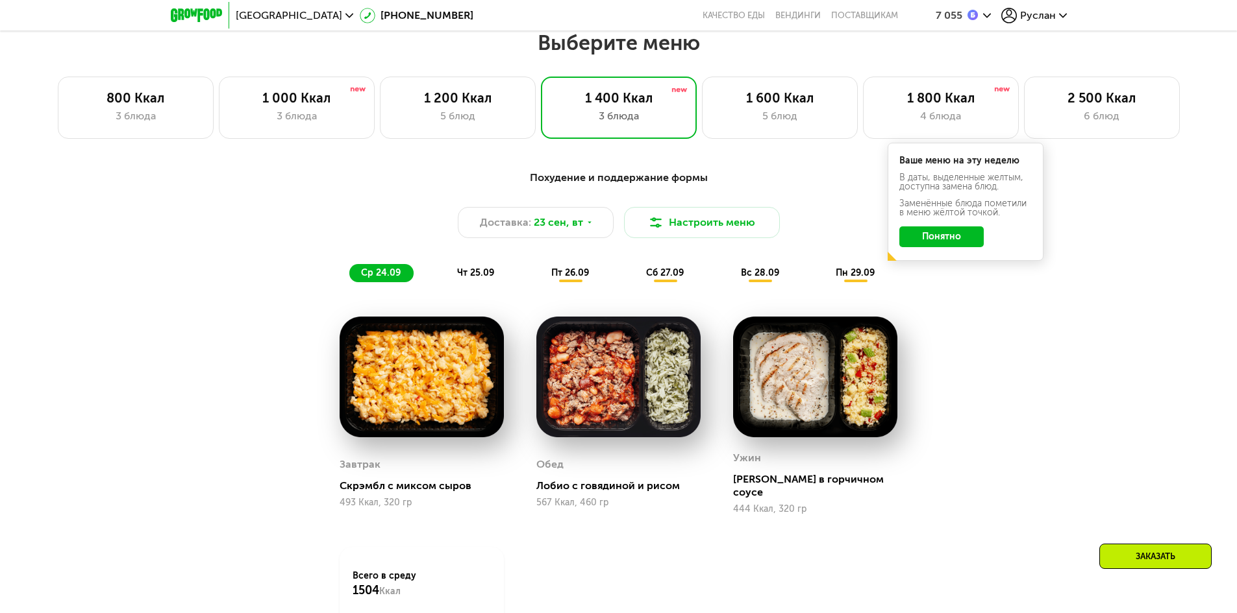
scroll to position [1039, 0]
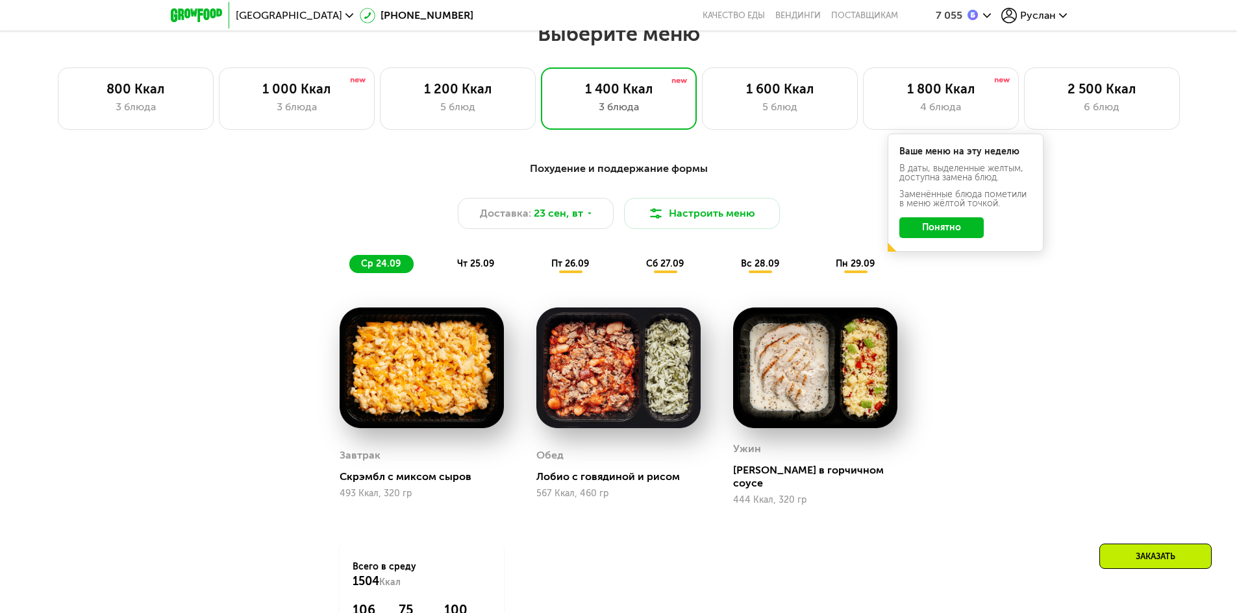
click at [935, 229] on button "Понятно" at bounding box center [941, 227] width 84 height 21
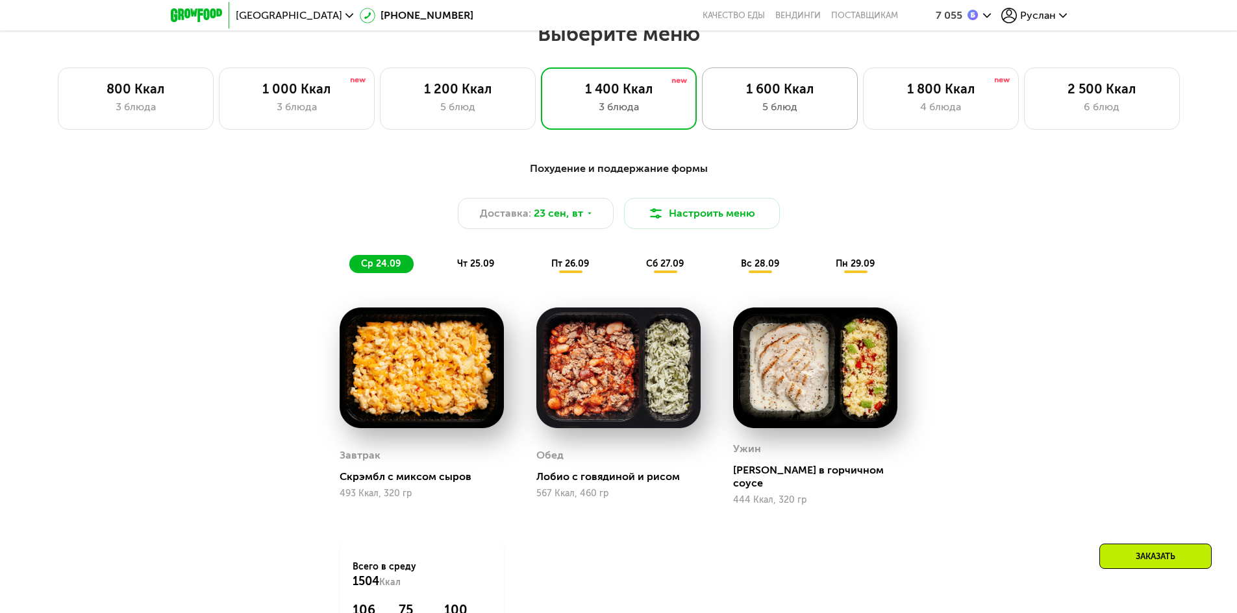
click at [786, 102] on div "1 600 Ккал 5 блюд" at bounding box center [780, 99] width 156 height 62
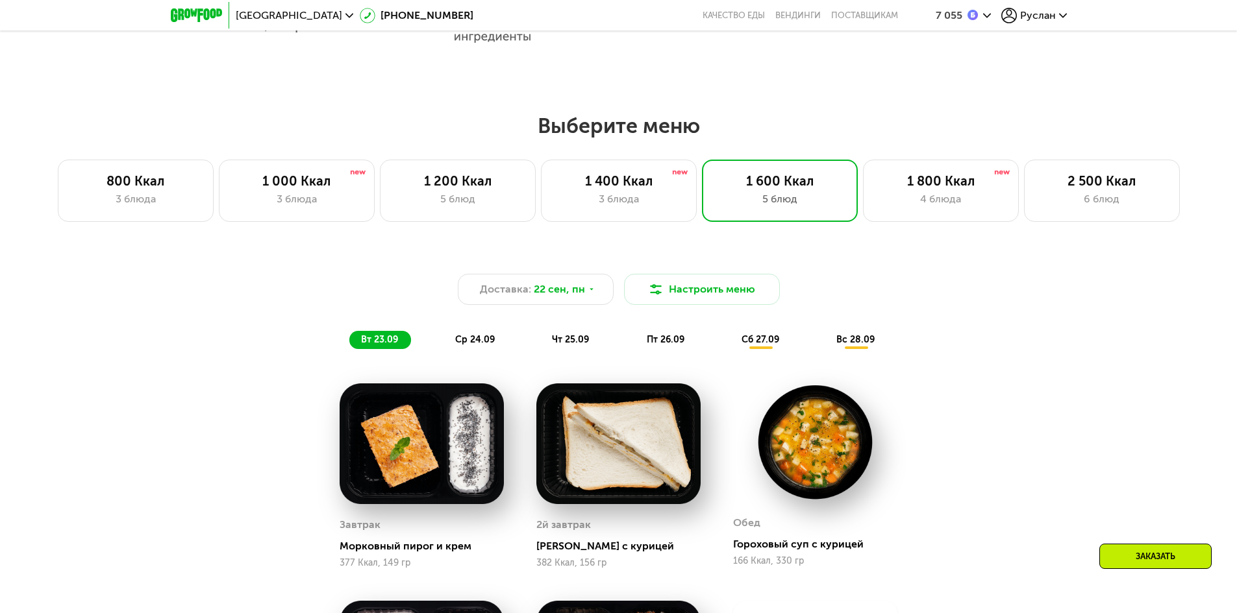
scroll to position [779, 0]
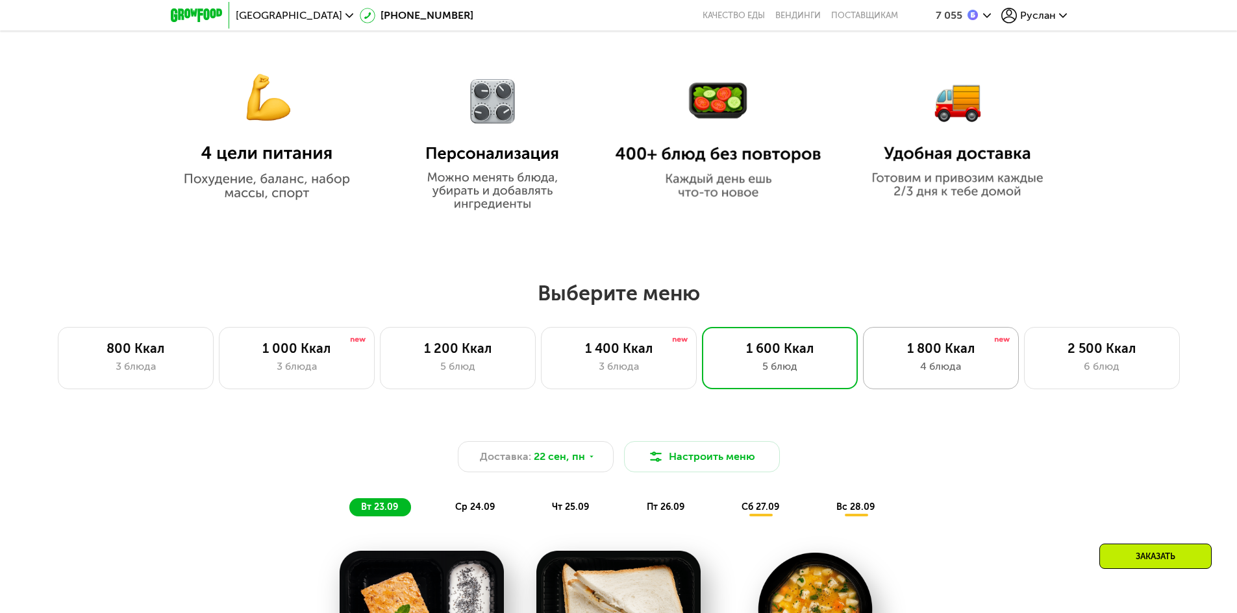
click at [937, 356] on div "1 800 Ккал" at bounding box center [940, 349] width 129 height 16
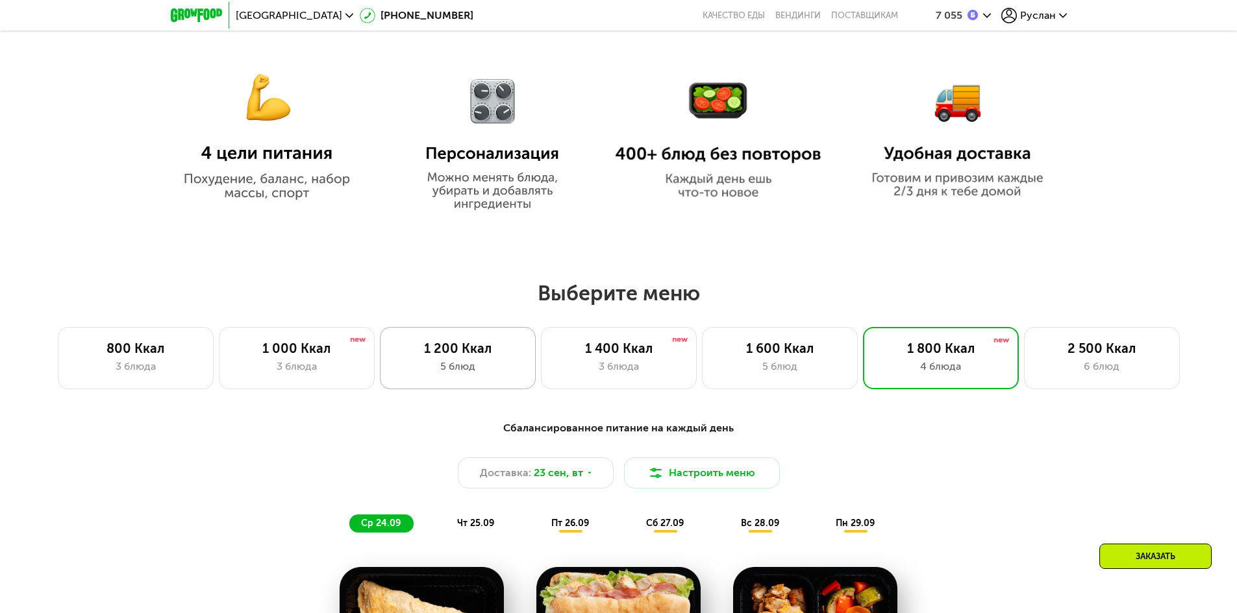
click at [464, 366] on div "5 блюд" at bounding box center [457, 367] width 129 height 16
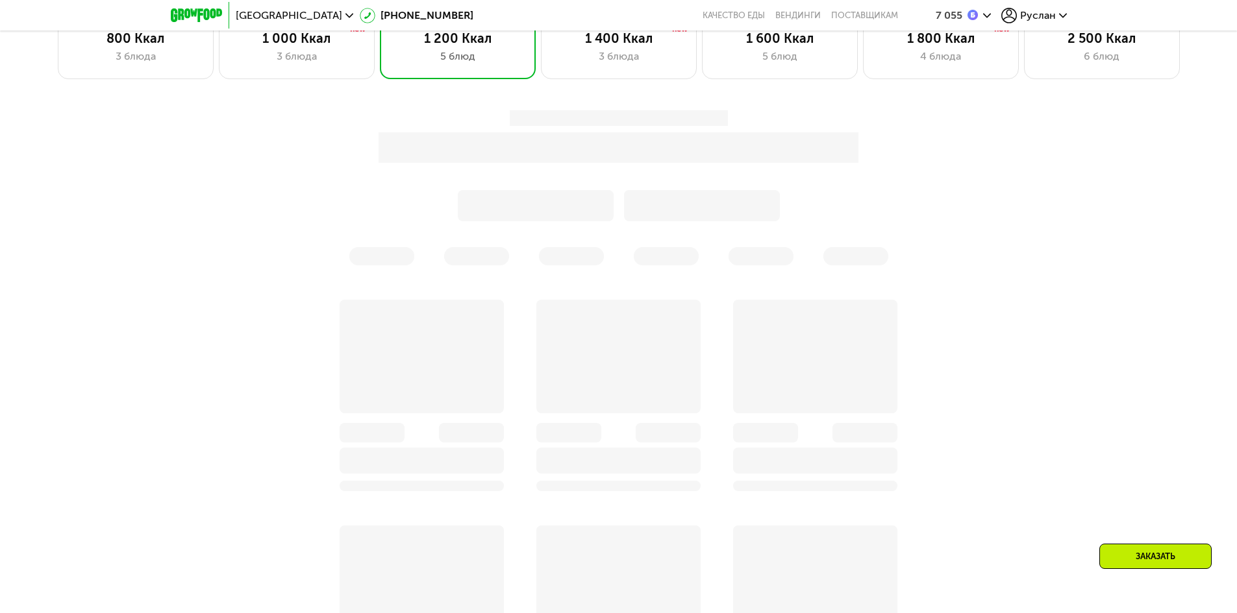
scroll to position [1104, 0]
